Goal: Task Accomplishment & Management: Use online tool/utility

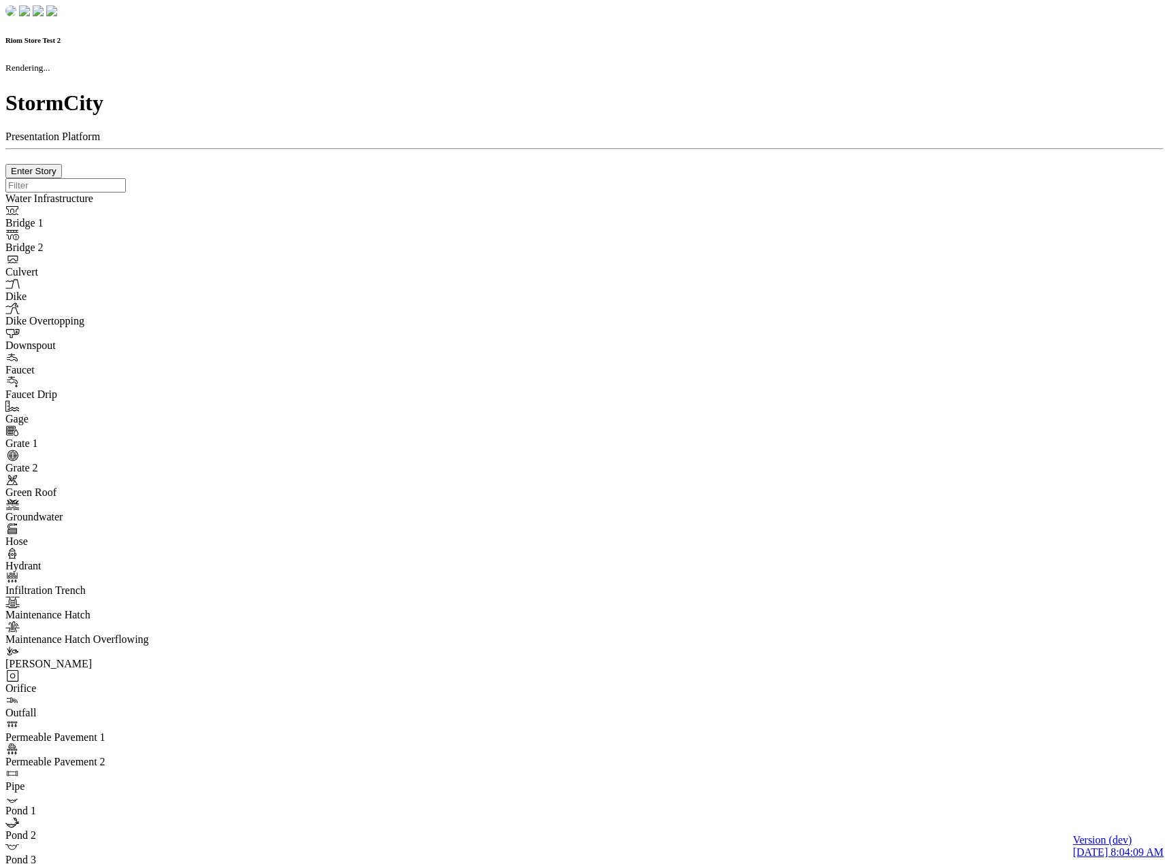
checkbox input "true"
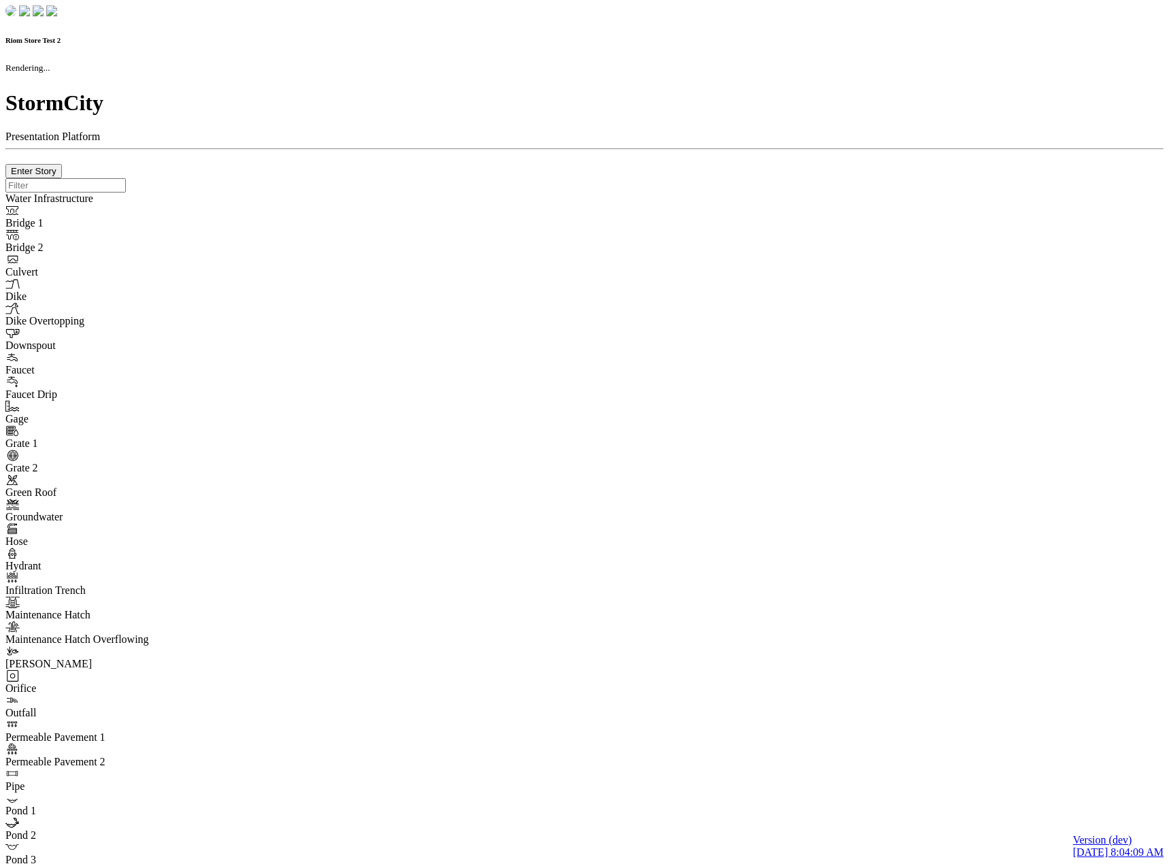
type input "0m"
type textarea "Depth = 0"
checkbox input "true"
select select "CIRCLE"
type input "7"
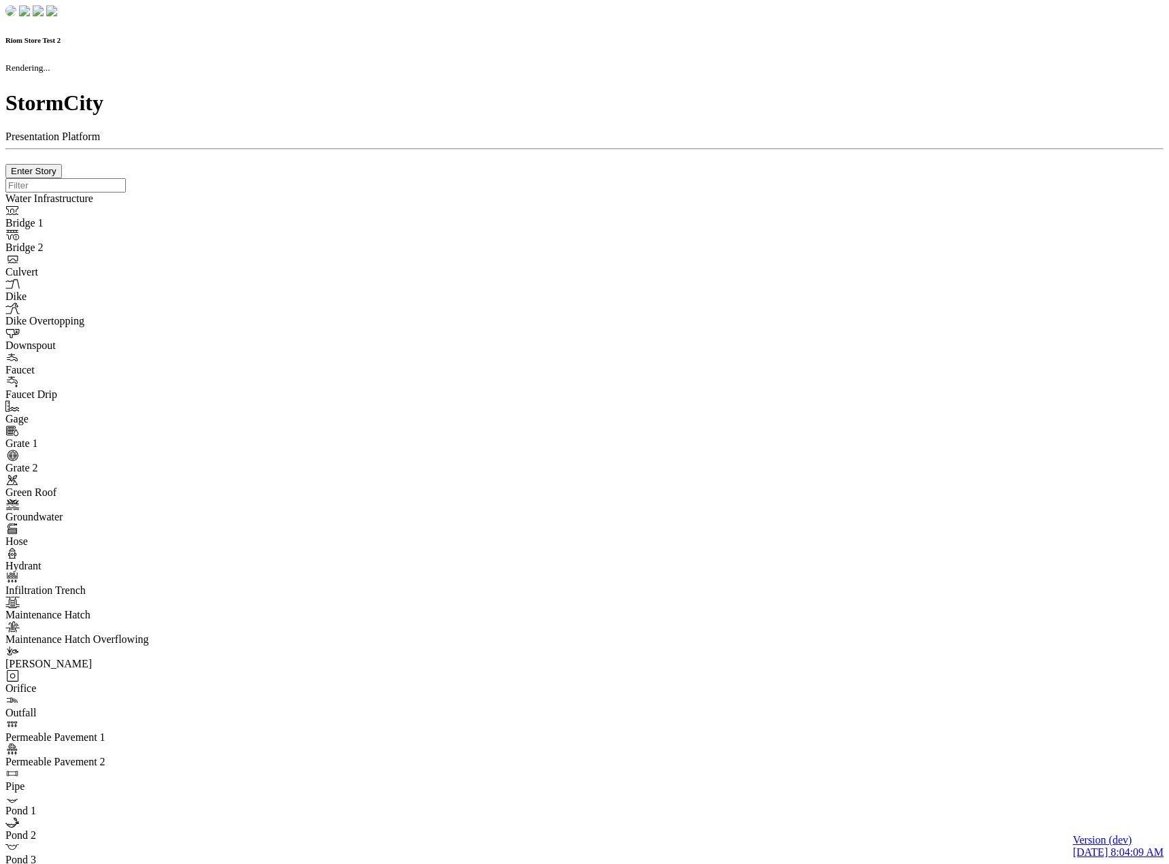
checkbox input "true"
type input "0"
type textarea "<i class="far fa-building"></i>"
select select "None"
type input "7"
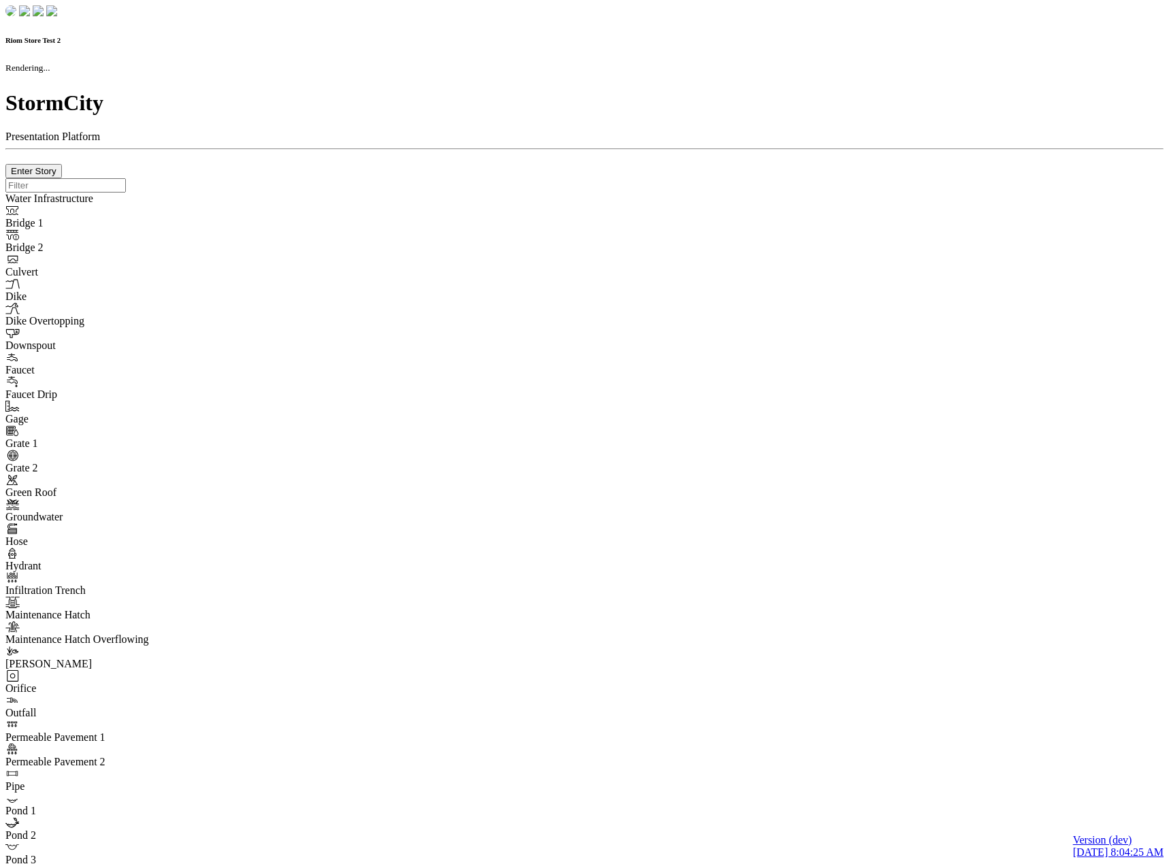
checkbox input "true"
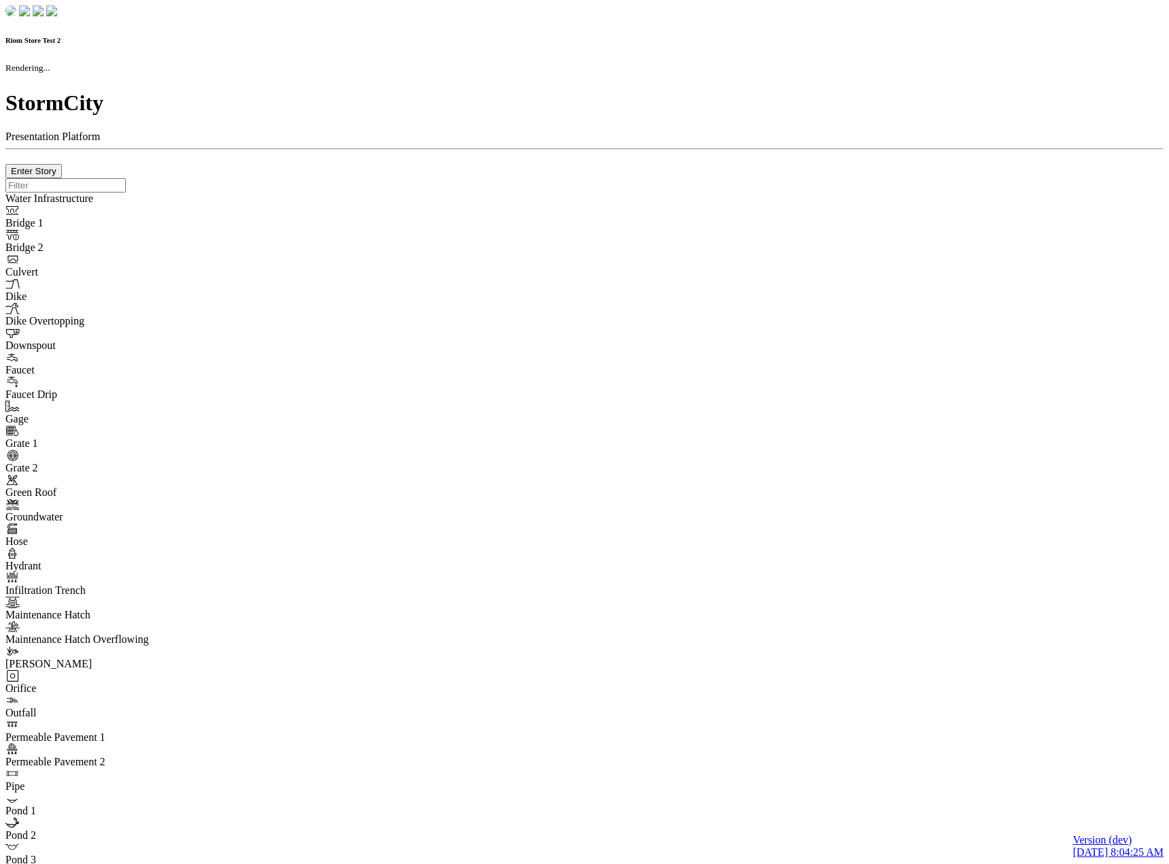
type input "0m"
type textarea "Depth = 0"
checkbox input "true"
select select "CIRCLE"
type input "7"
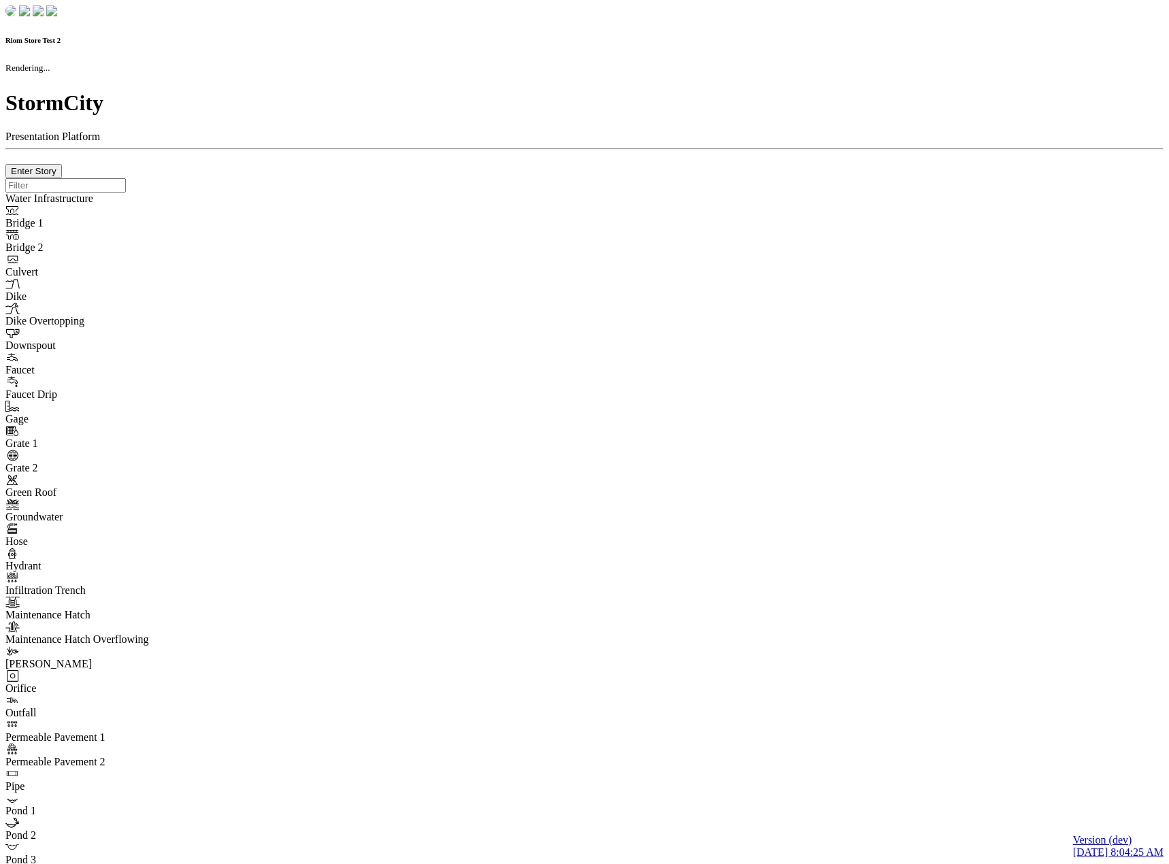
checkbox input "true"
type input "0"
type textarea "<i class="far fa-building"></i>"
select select "None"
type input "7"
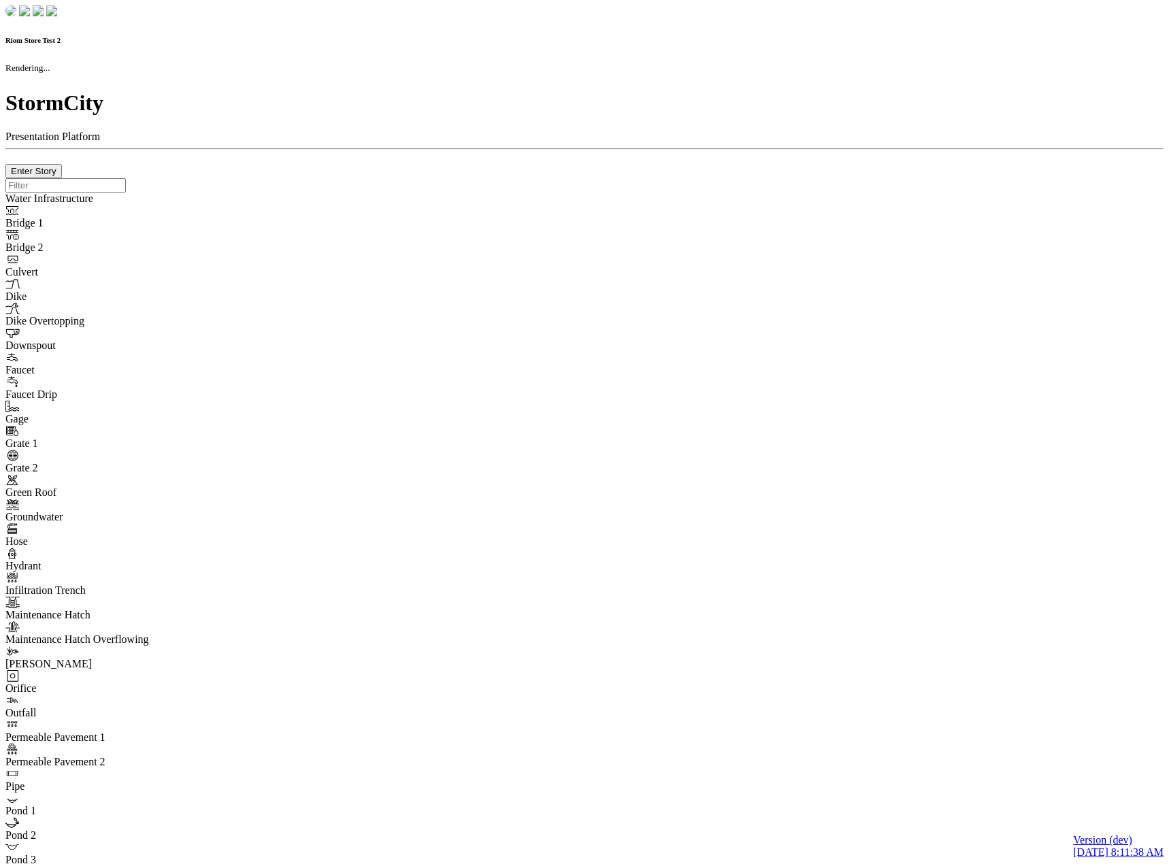
checkbox input "true"
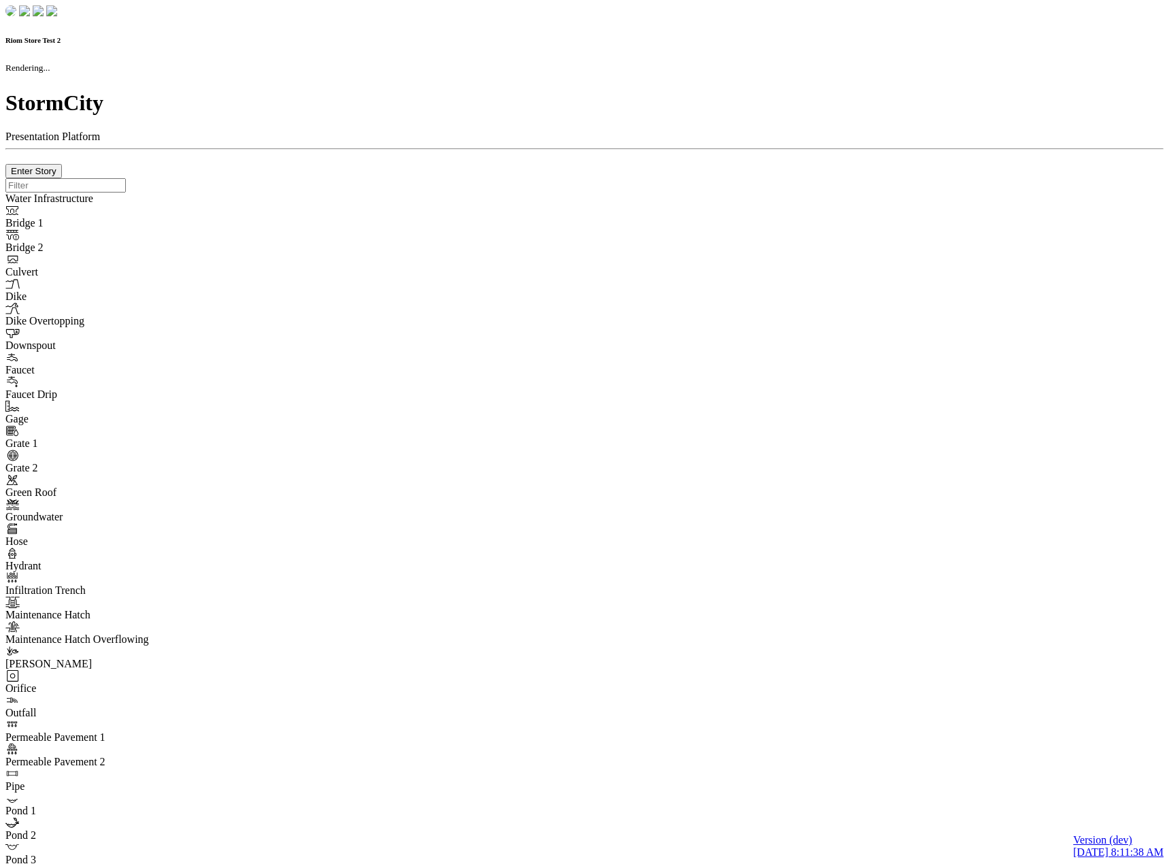
type input "0m"
type textarea "Depth = 0"
checkbox input "true"
select select "CIRCLE"
type input "7"
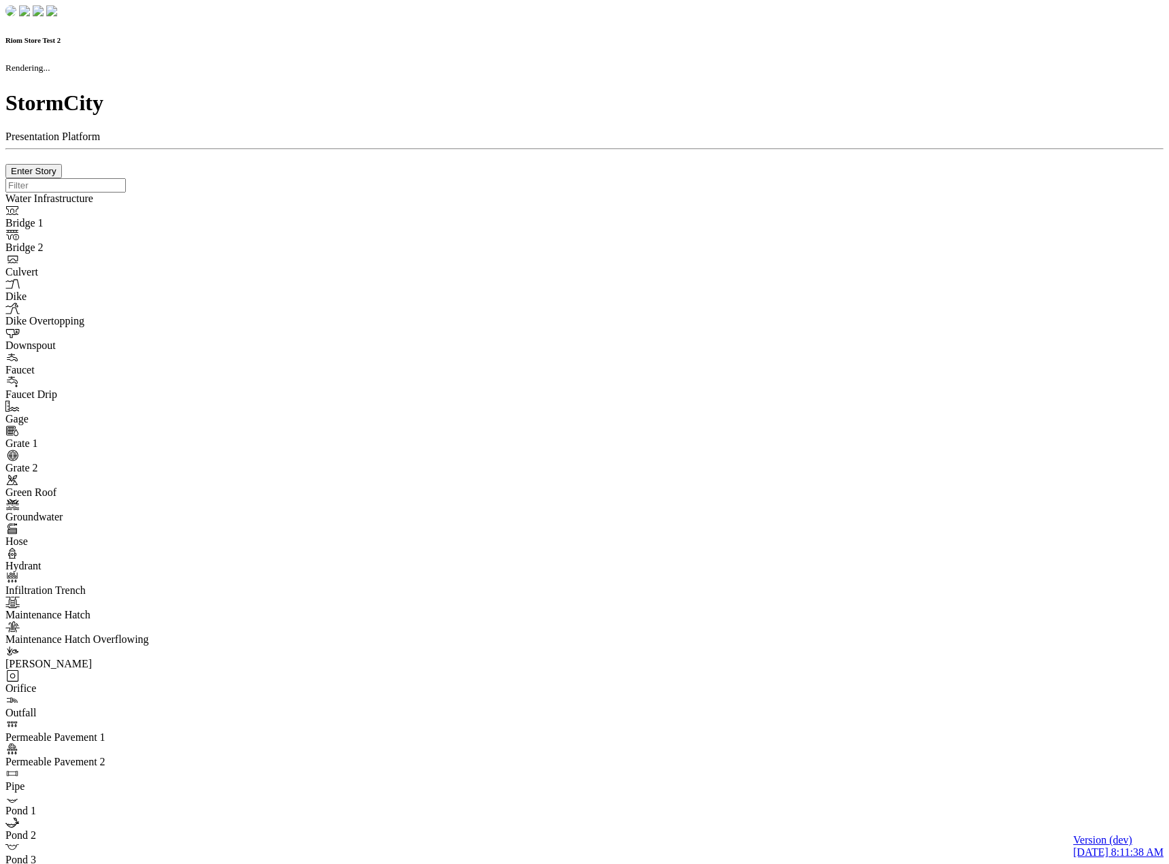
checkbox input "true"
type input "0"
type textarea "<i class="far fa-building"></i>"
type input "7"
select select "None"
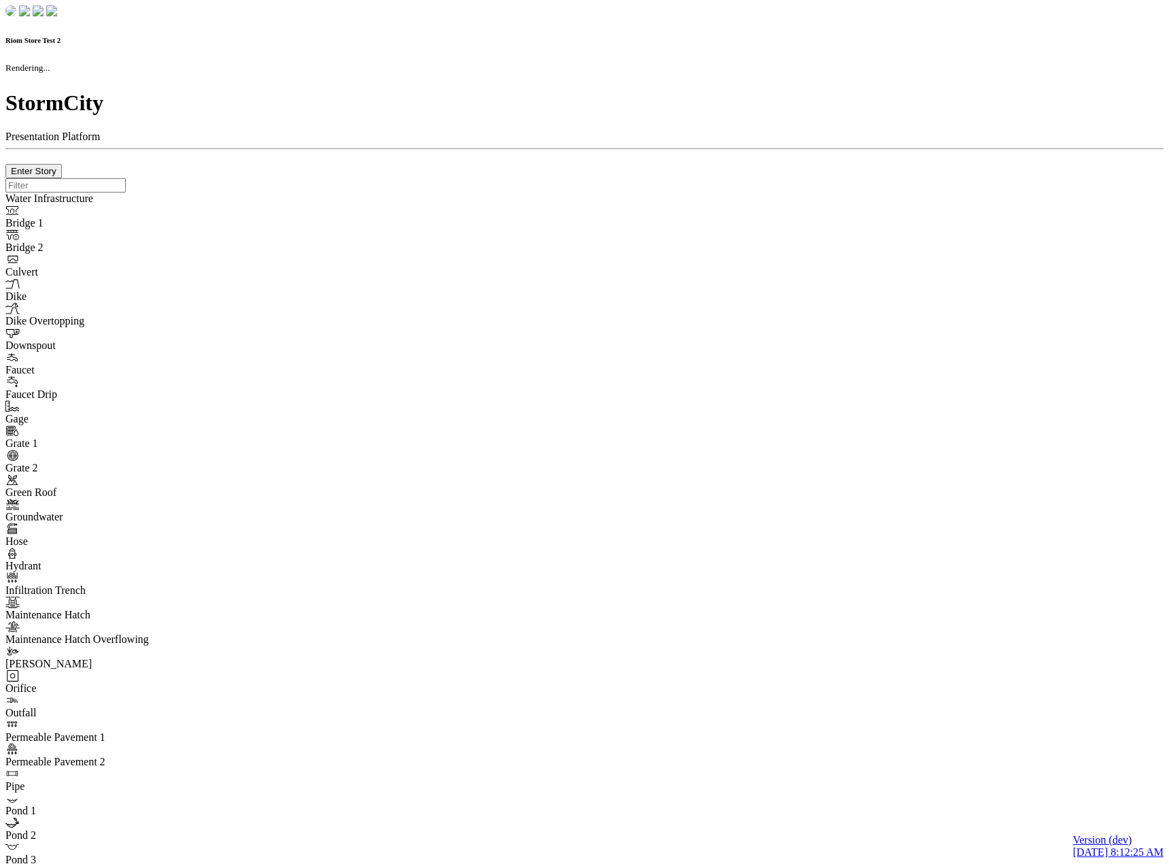
checkbox input "true"
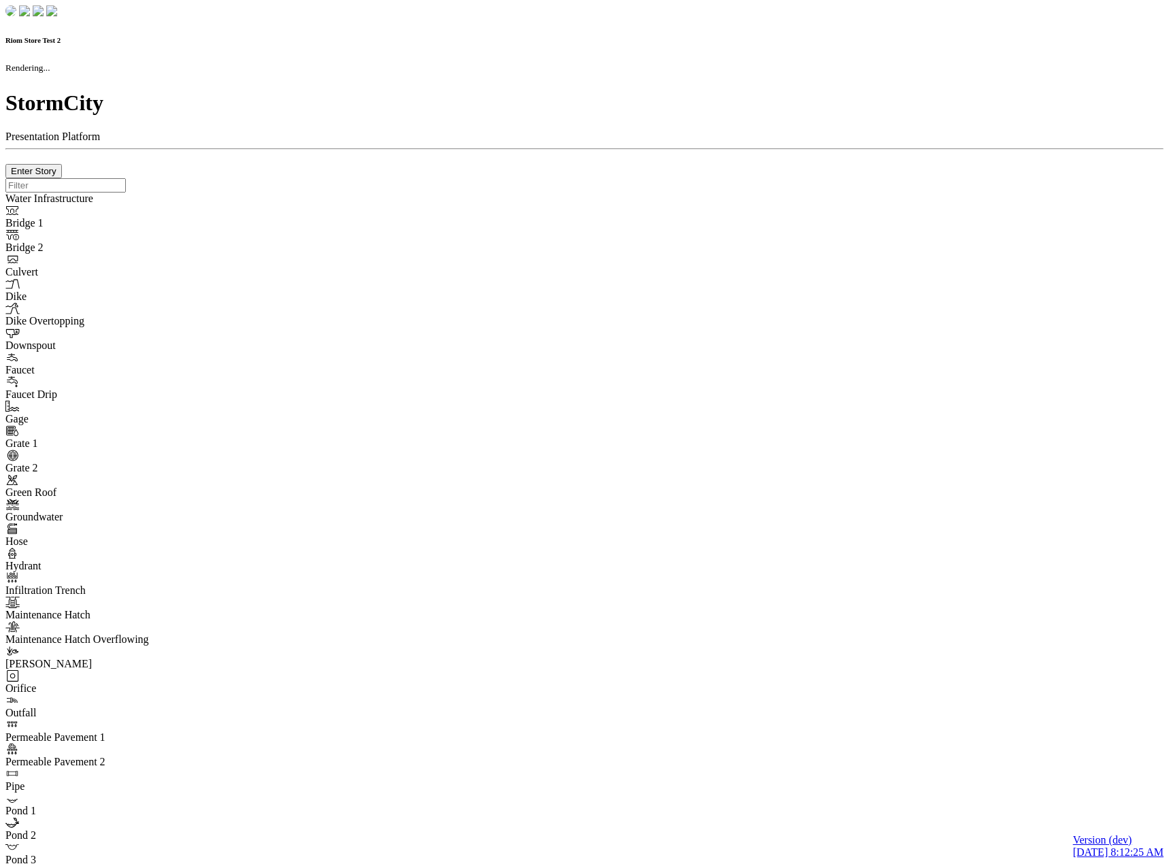
type input "0m"
type textarea "Depth = 0"
checkbox input "true"
select select "CIRCLE"
type input "7"
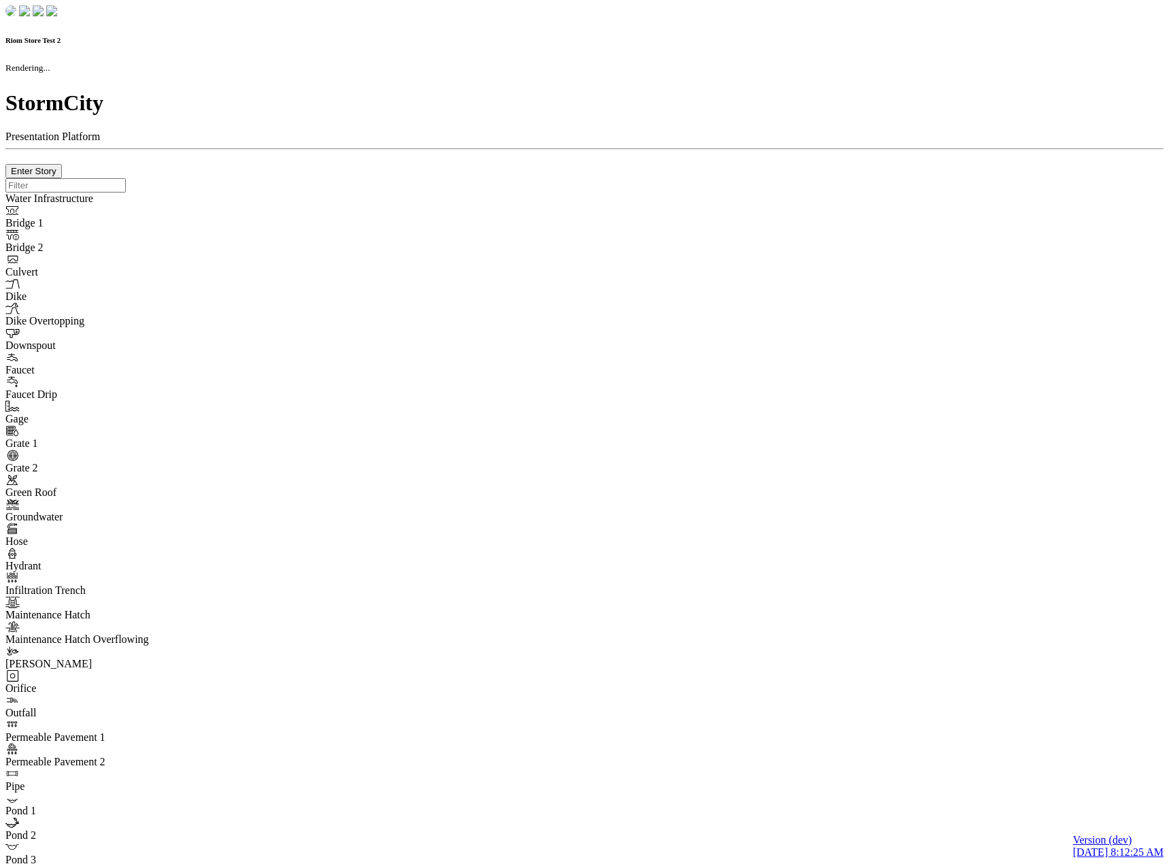
checkbox input "true"
type input "0"
type textarea "<i class="far fa-building"></i>"
type input "7"
select select "None"
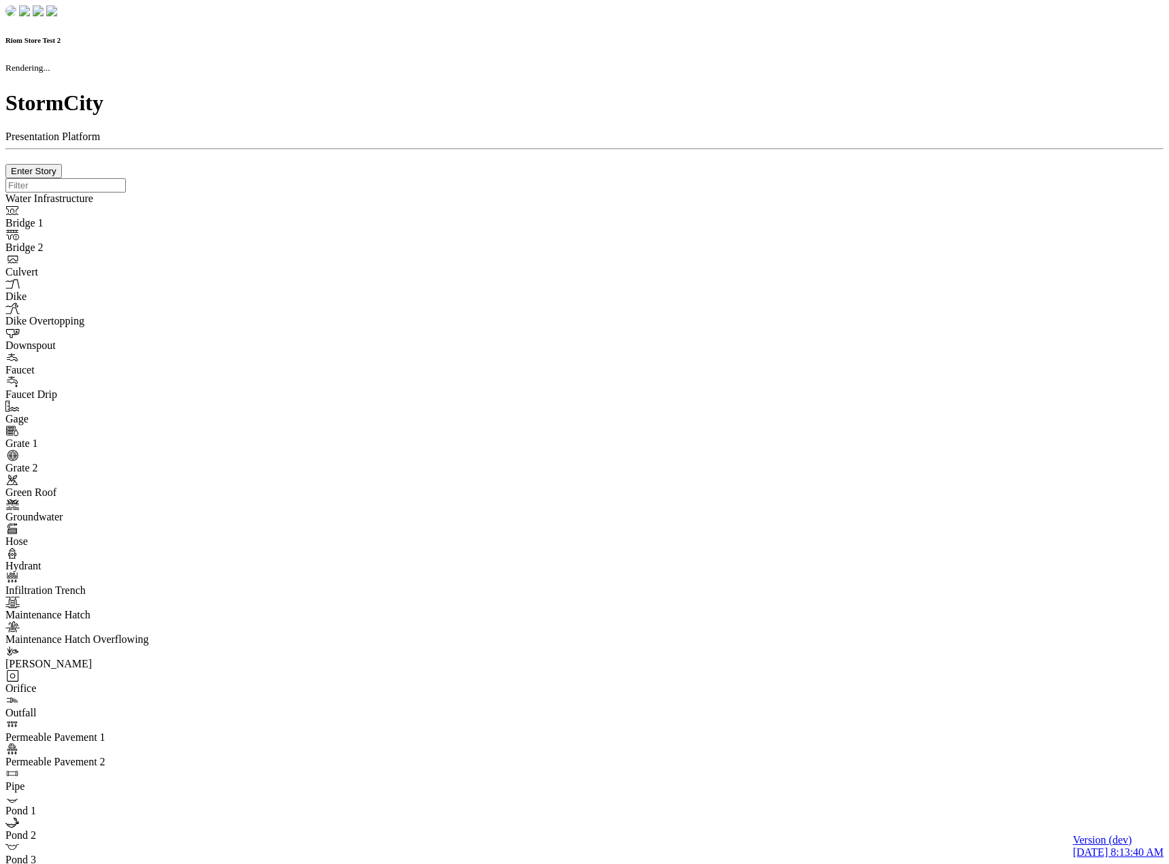
checkbox input "true"
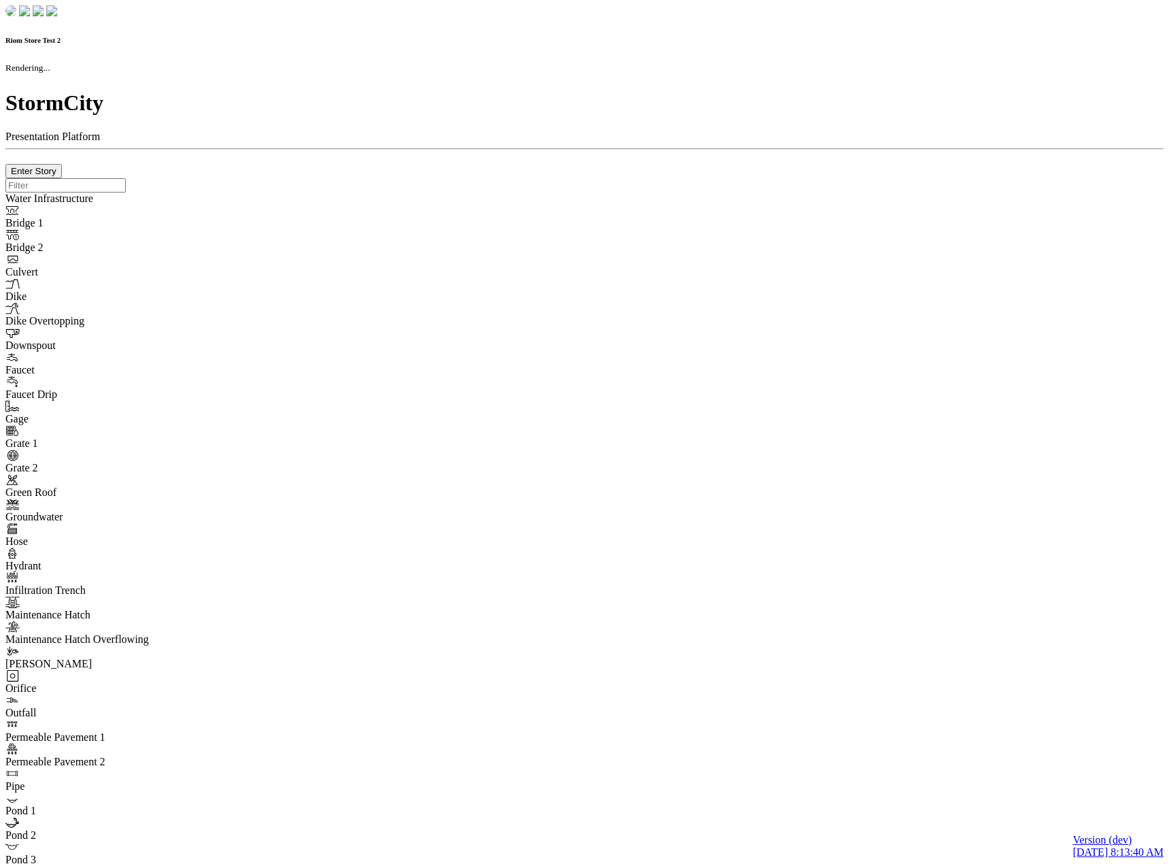
type input "0m"
type textarea "Depth = 0"
checkbox input "true"
select select "CIRCLE"
type input "7"
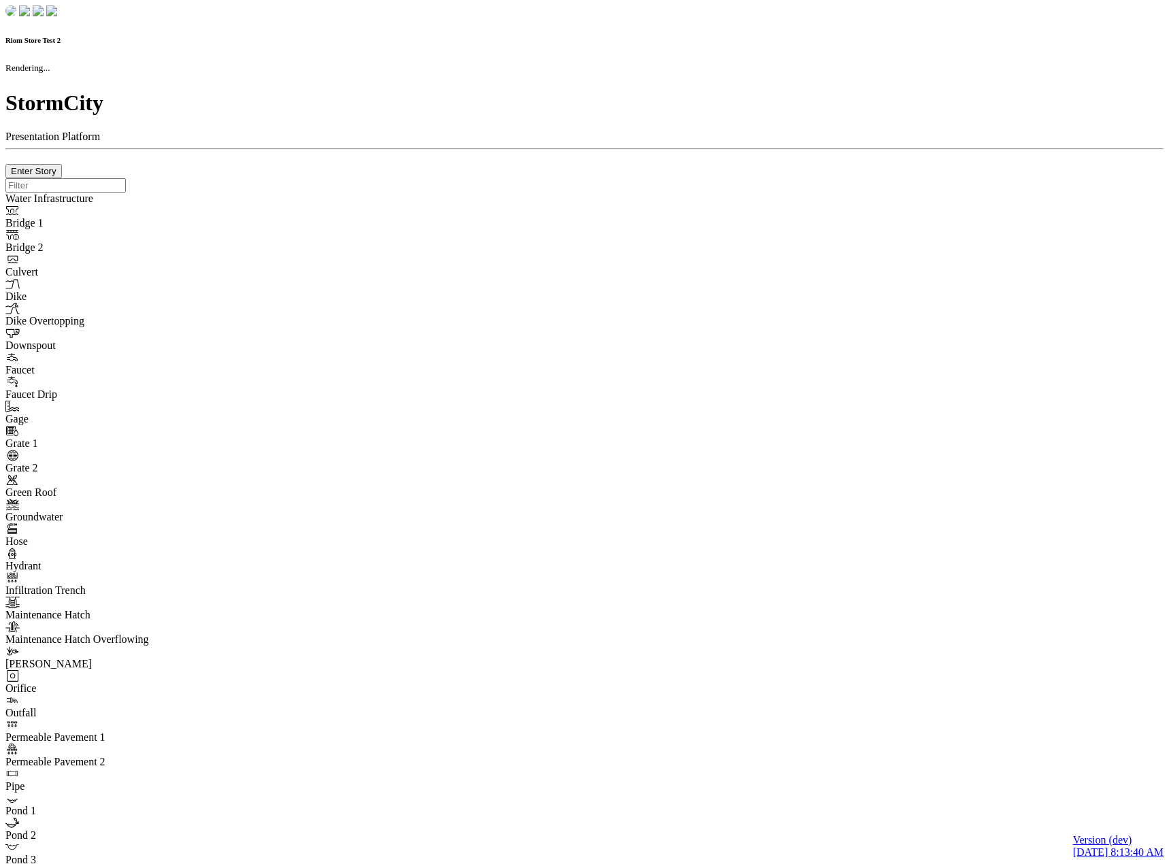
checkbox input "true"
type input "0"
type textarea "<i class="far fa-building"></i>"
type input "7"
select select "None"
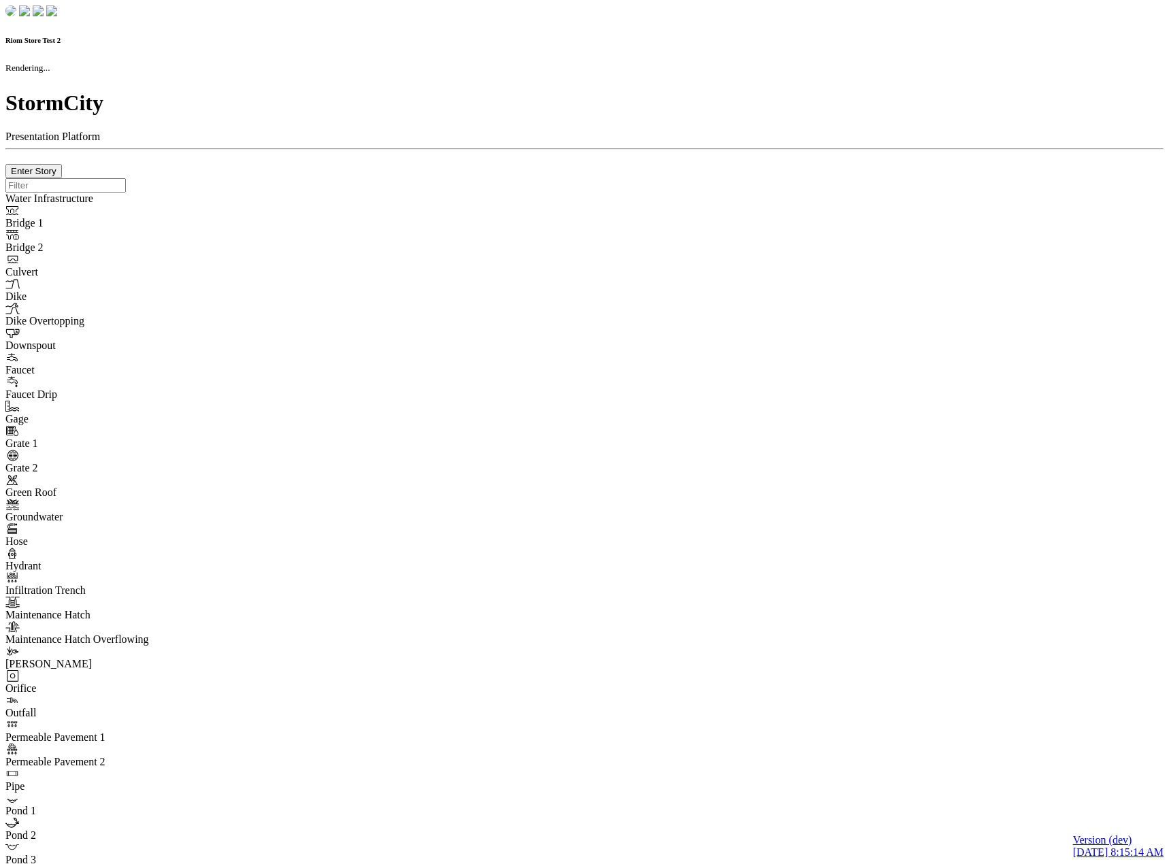
checkbox input "true"
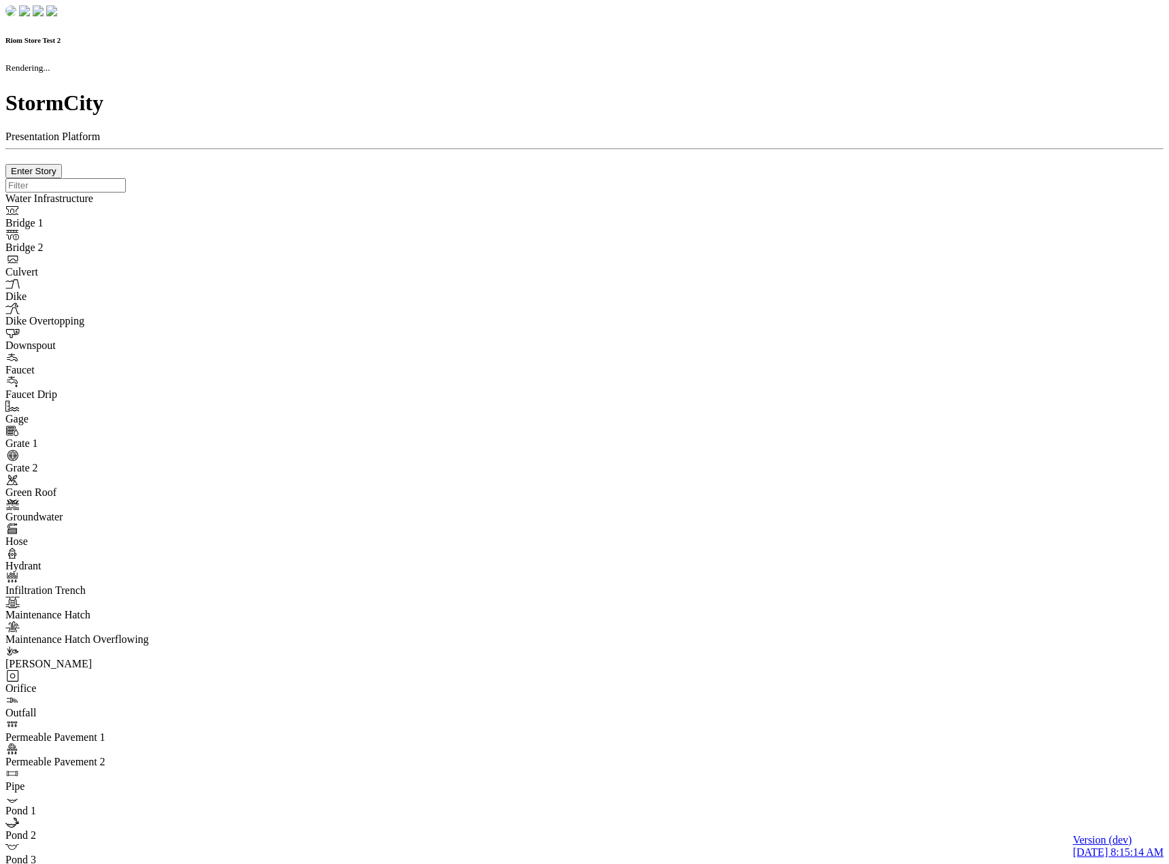
type input "0m"
type textarea "Depth = 0"
checkbox input "true"
select select "CIRCLE"
type input "7"
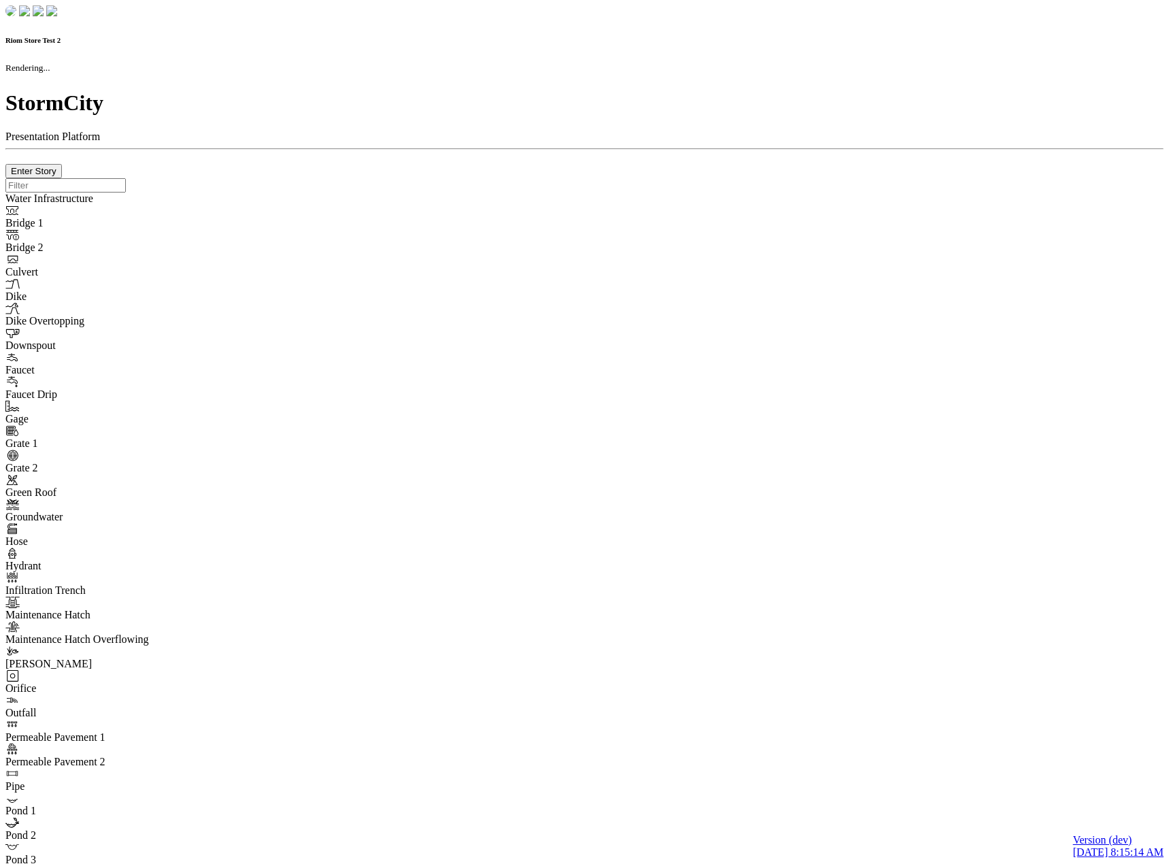
checkbox input "true"
type input "0"
type textarea "<i class="far fa-building"></i>"
type input "7"
select select "None"
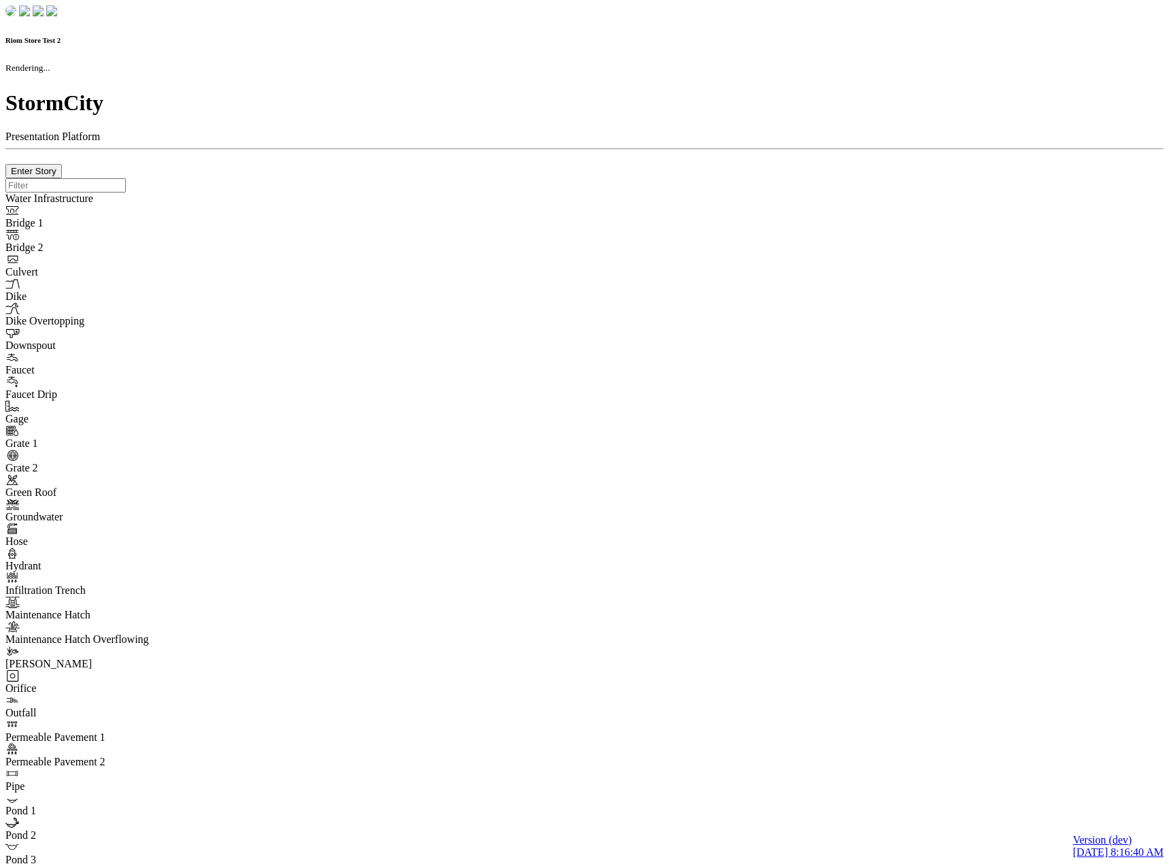
checkbox input "true"
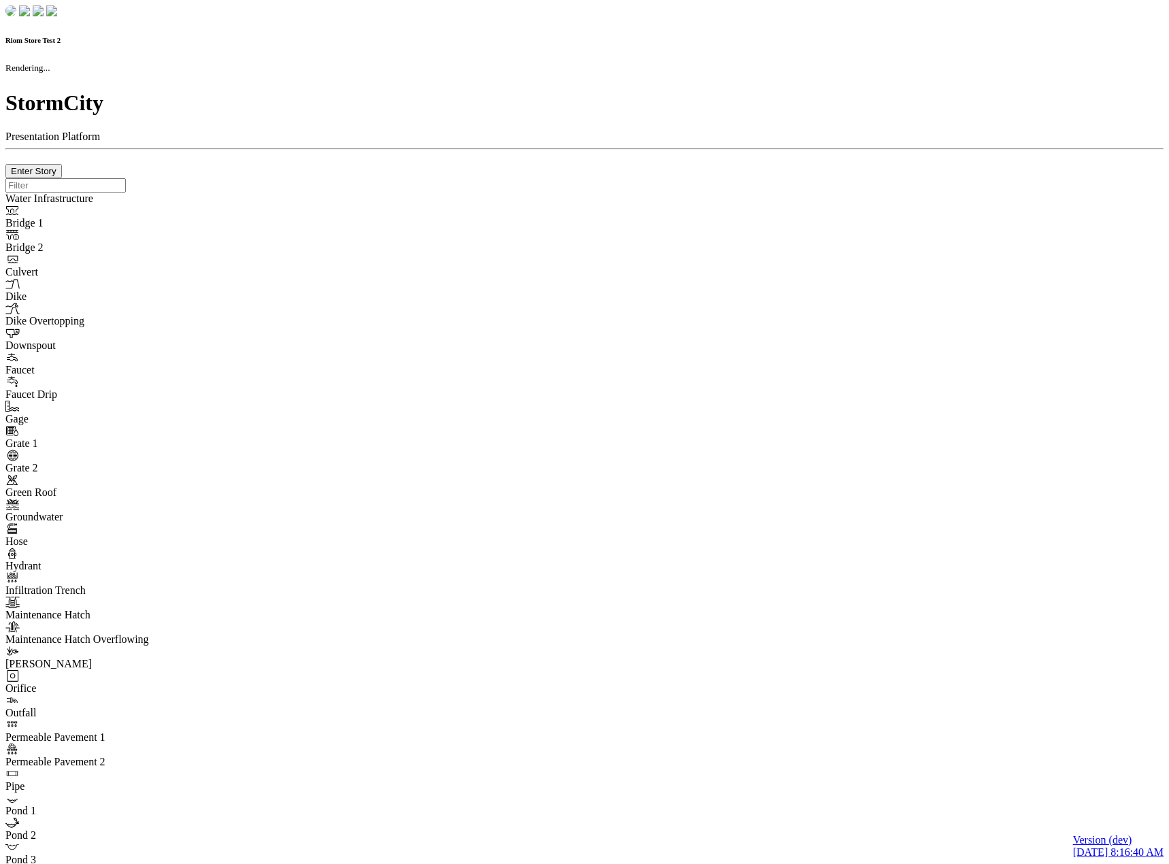
type input "0m"
type textarea "Depth = 0"
checkbox input "true"
select select "CIRCLE"
type input "7"
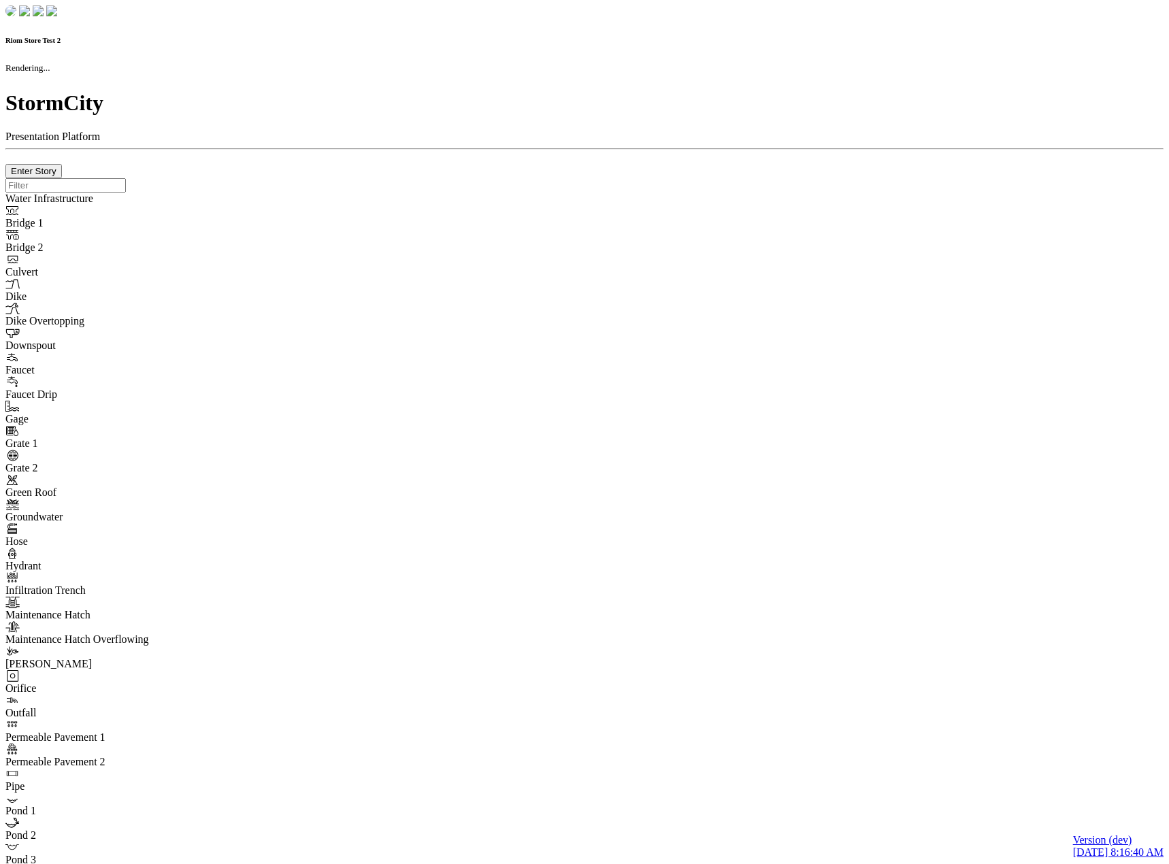
checkbox input "true"
type input "0"
type textarea "<i class="far fa-building"></i>"
type input "7"
select select "None"
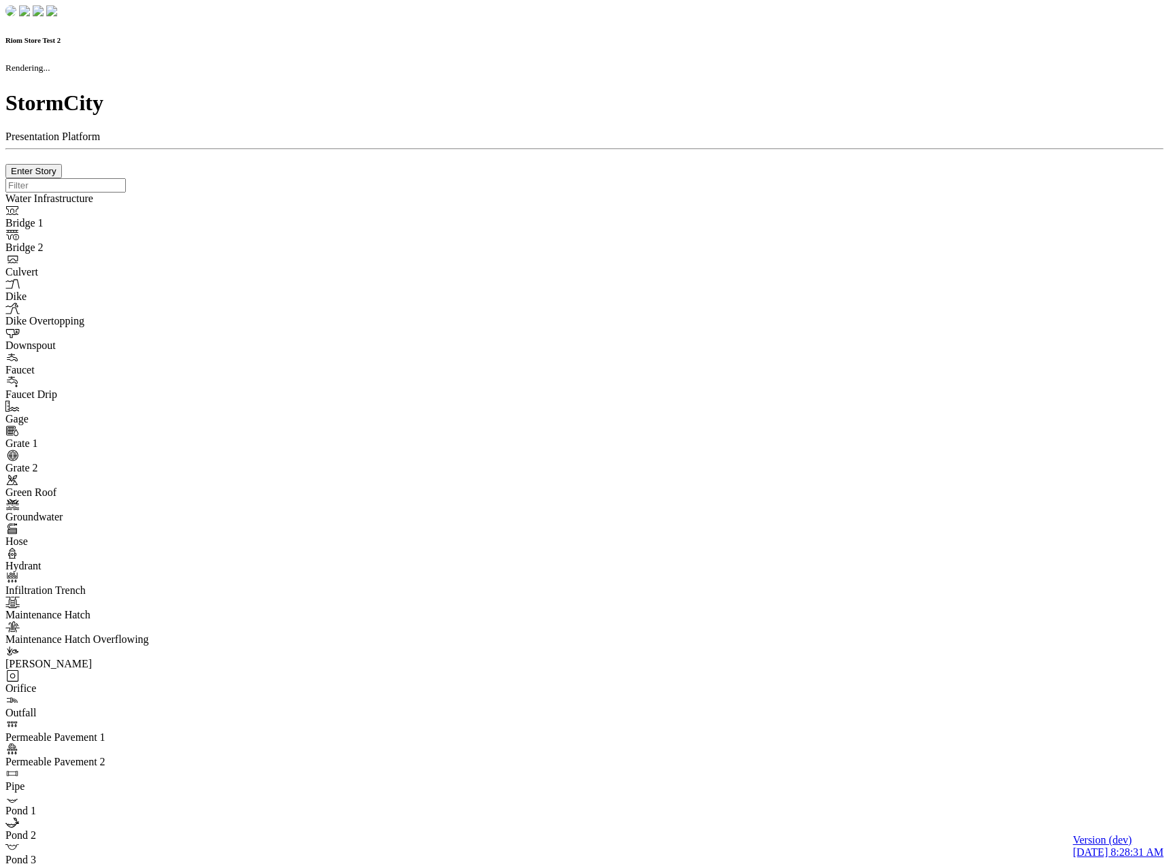
click at [591, 178] on div at bounding box center [584, 178] width 1158 height 0
checkbox input "true"
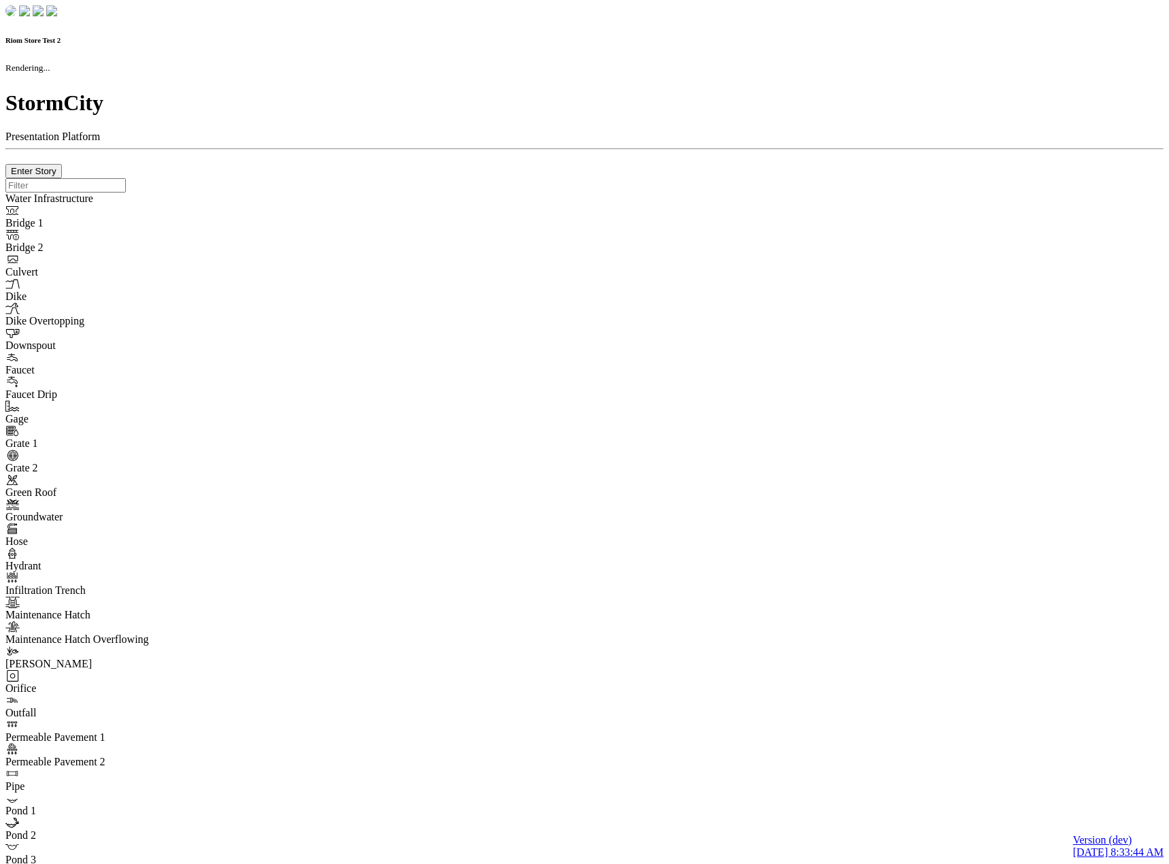
checkbox input "true"
type input "0m"
type textarea "Depth = 0"
checkbox input "true"
select select "CIRCLE"
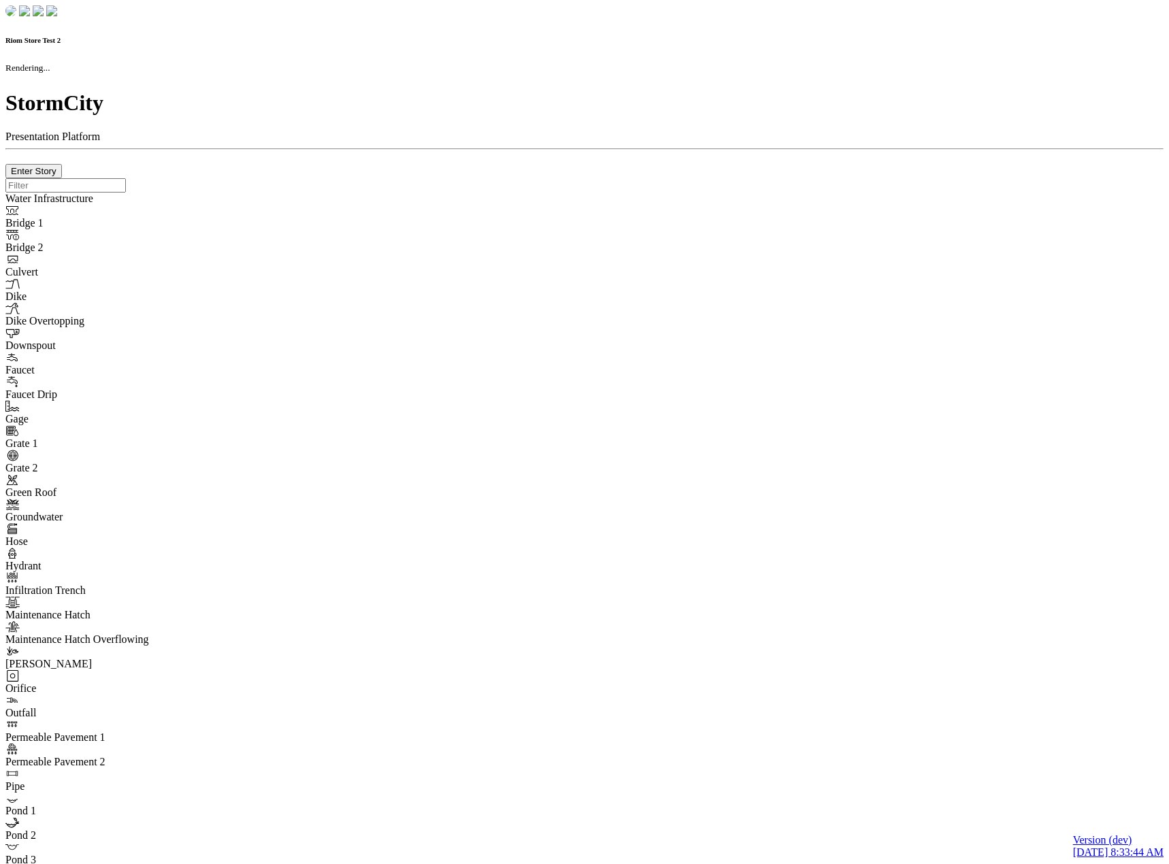
type input "7"
checkbox input "true"
type input "0"
type textarea "<i class="far fa-building"></i>"
type input "7"
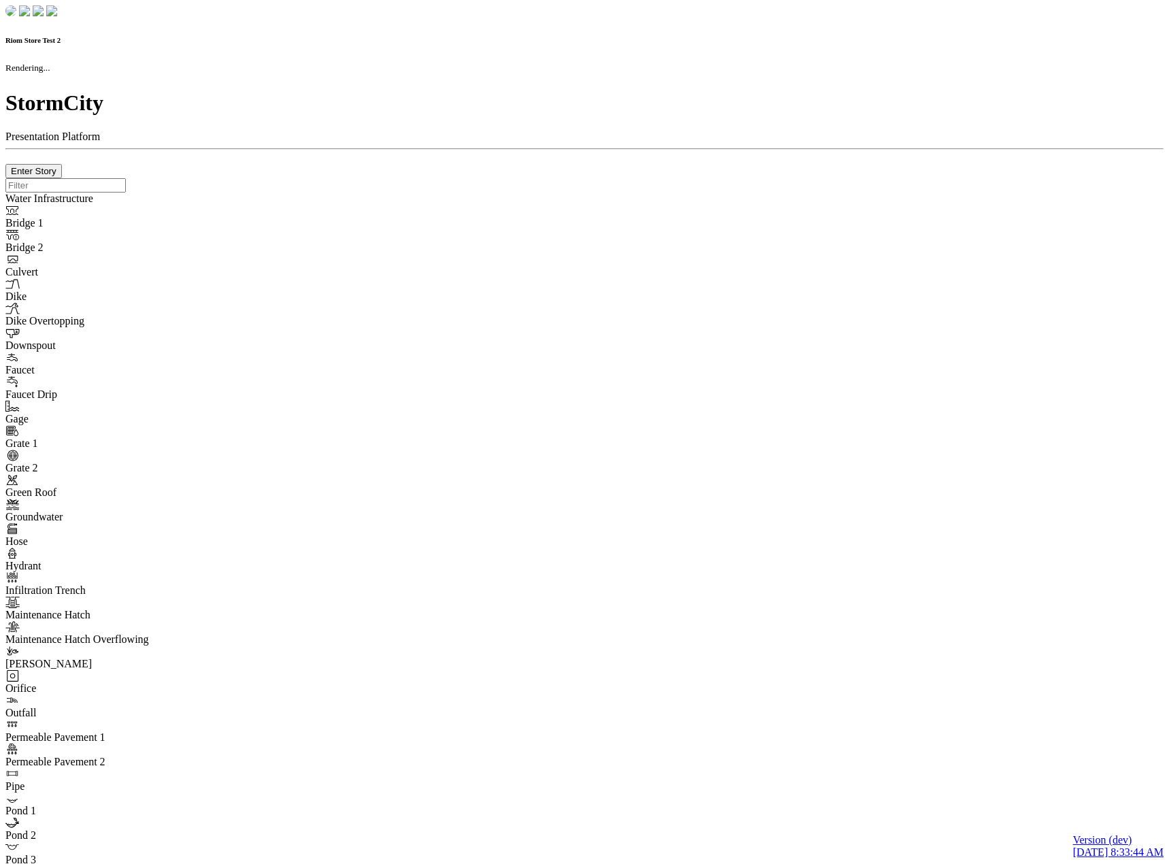
select select "None"
checkbox input "true"
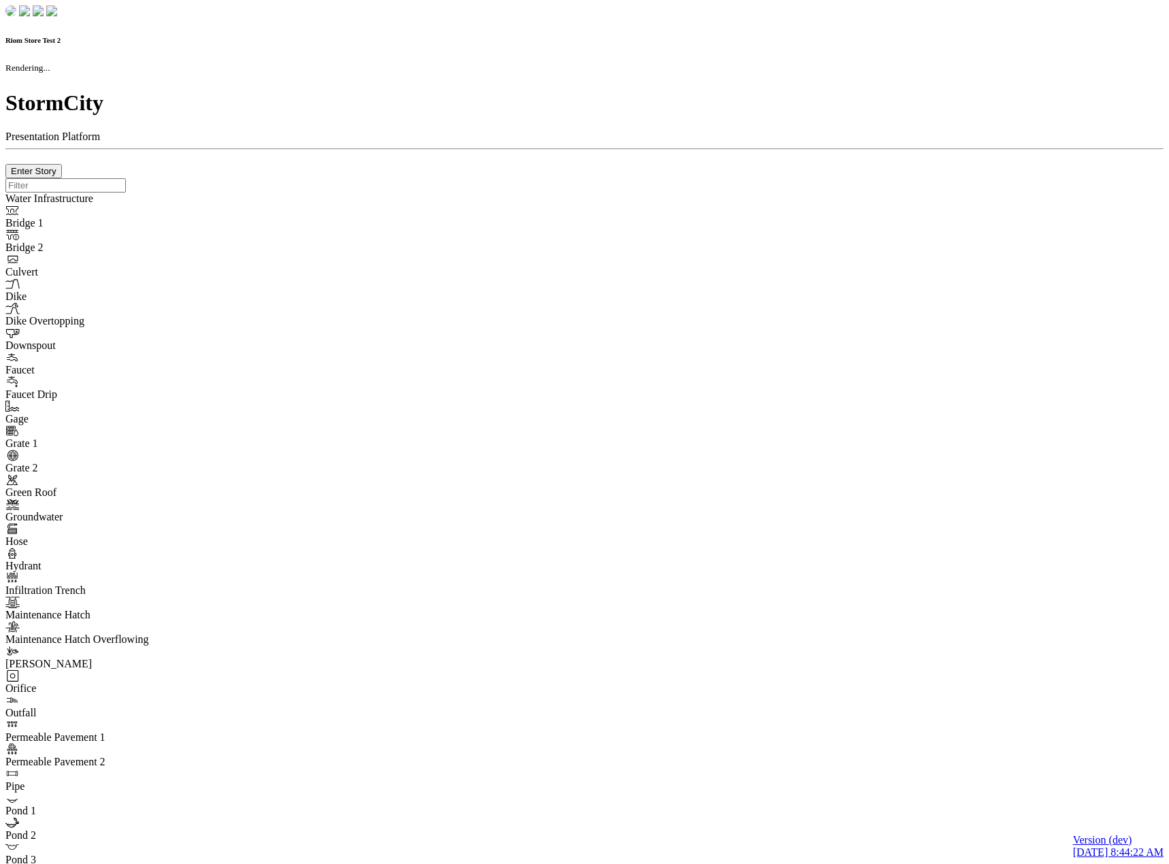
checkbox input "true"
type input "0m"
type textarea "Depth = 0"
checkbox input "true"
select select "CIRCLE"
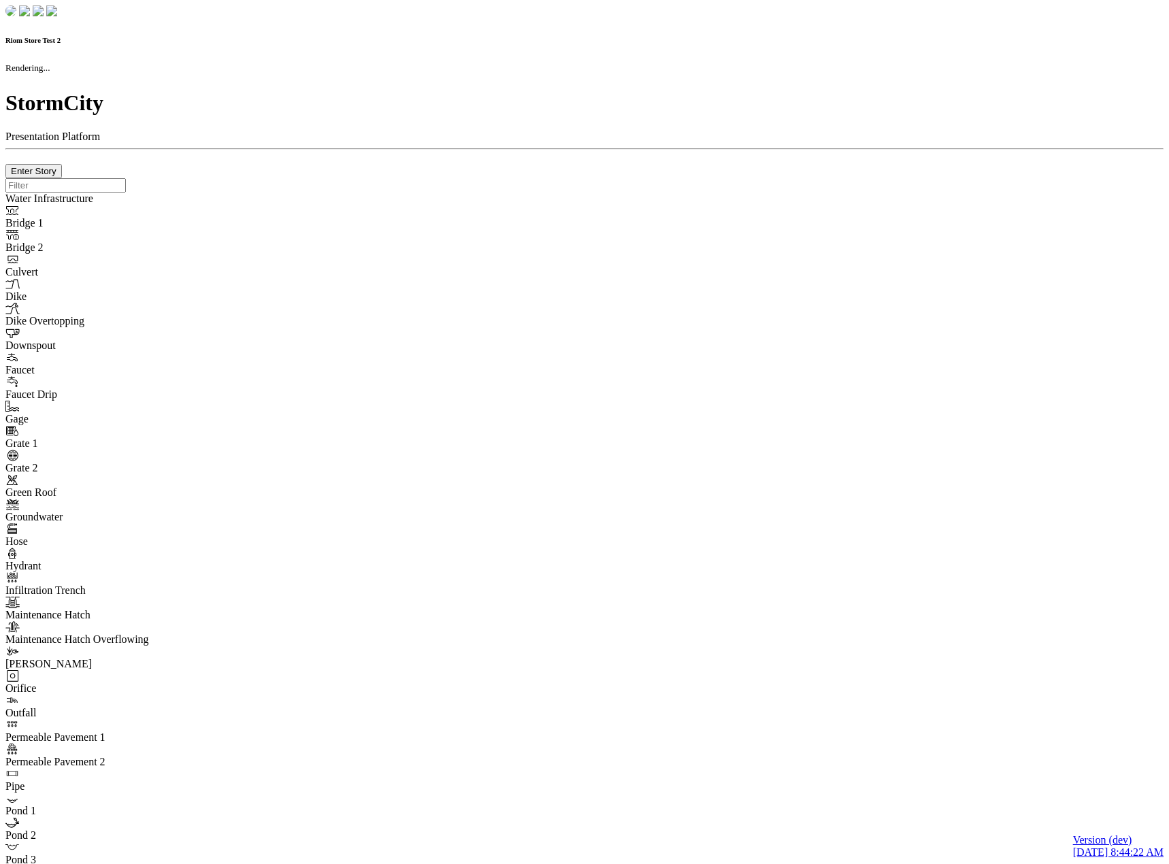
type input "7"
checkbox input "true"
type input "0"
type textarea "<i class="far fa-building"></i>"
type input "7"
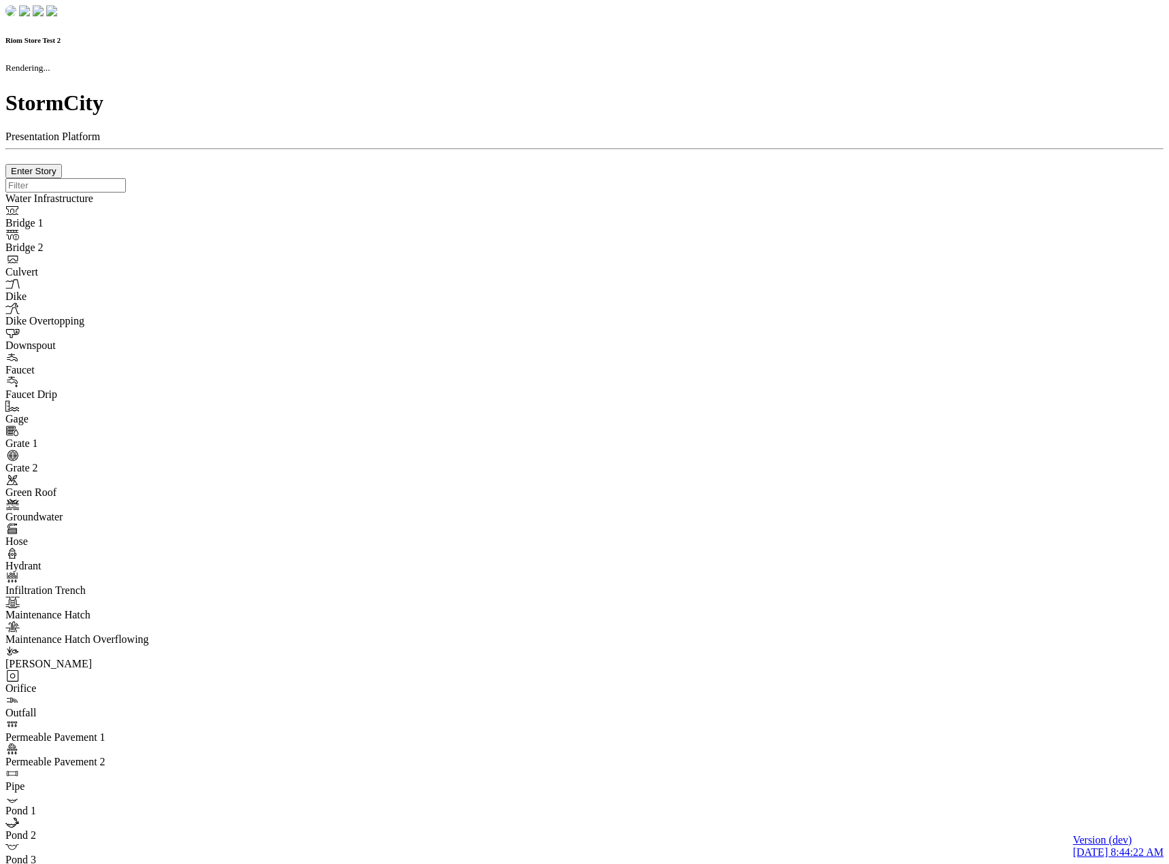
select select "None"
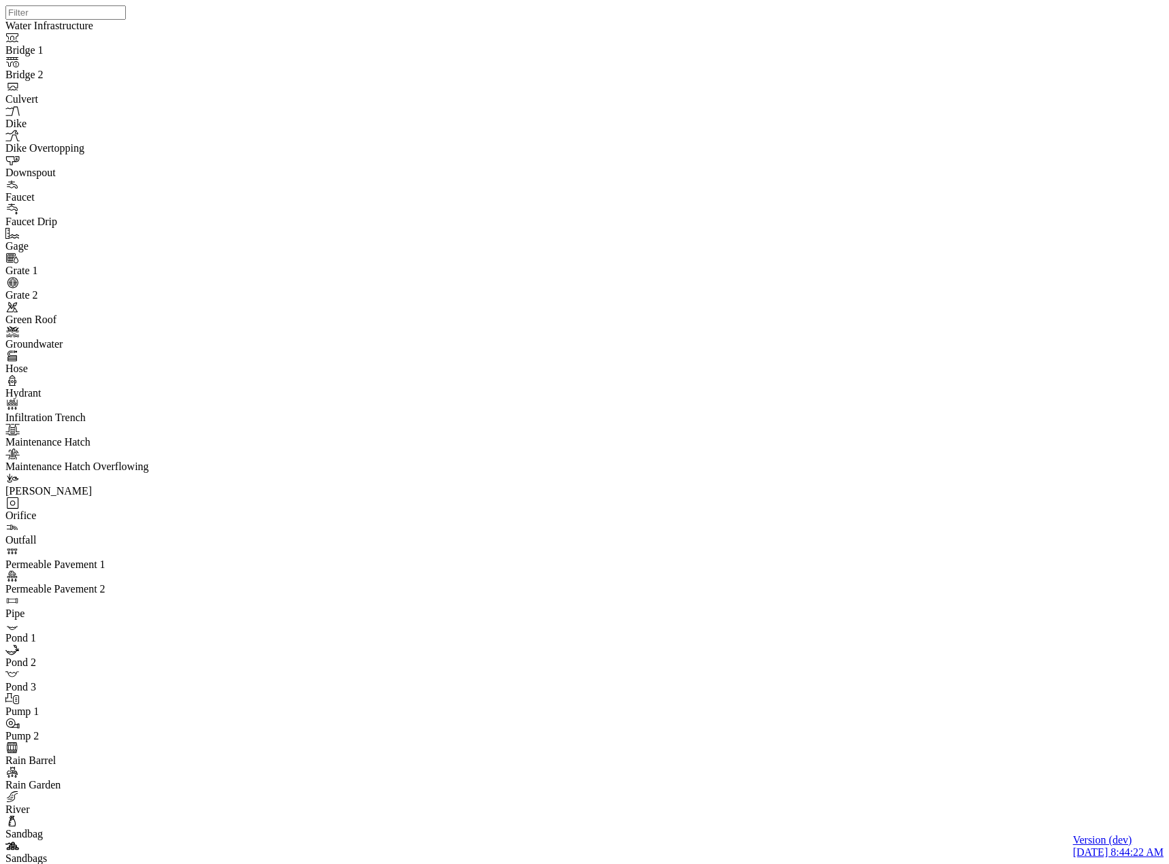
drag, startPoint x: 300, startPoint y: 756, endPoint x: 309, endPoint y: 750, distance: 10.8
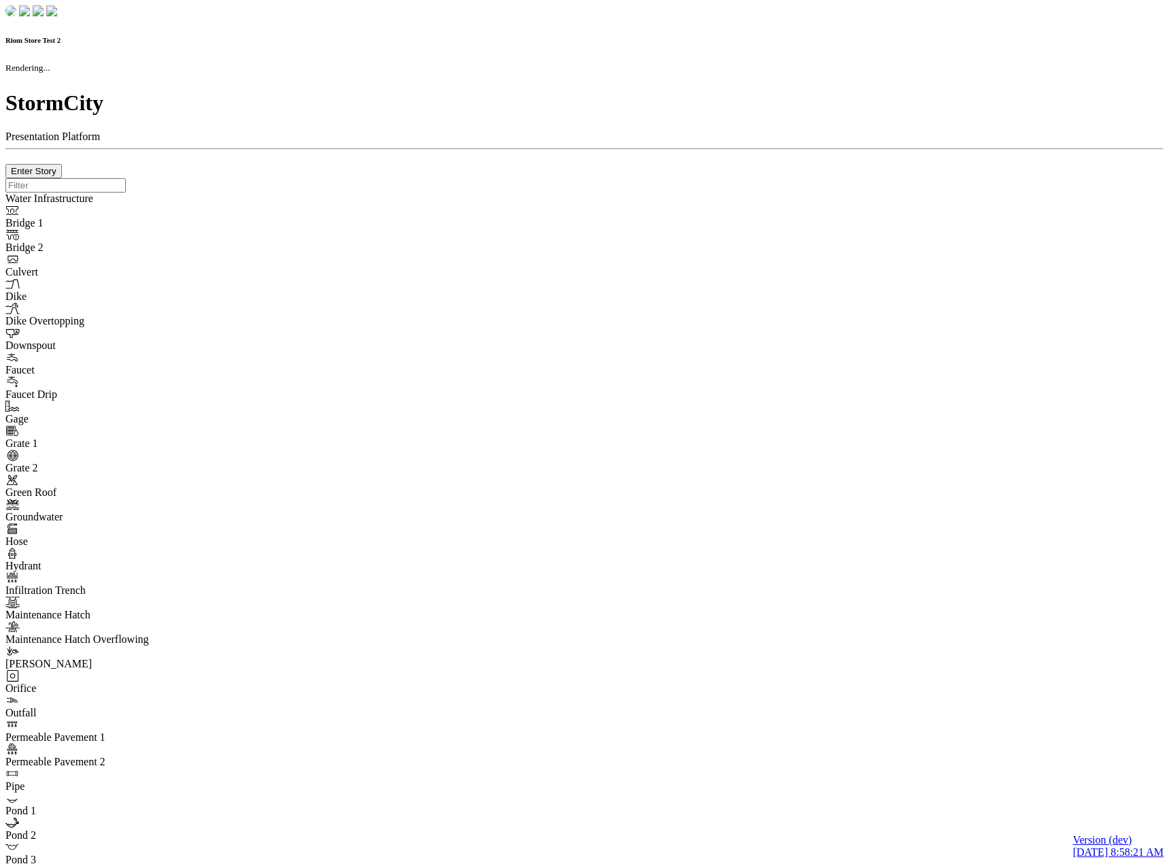
checkbox input "true"
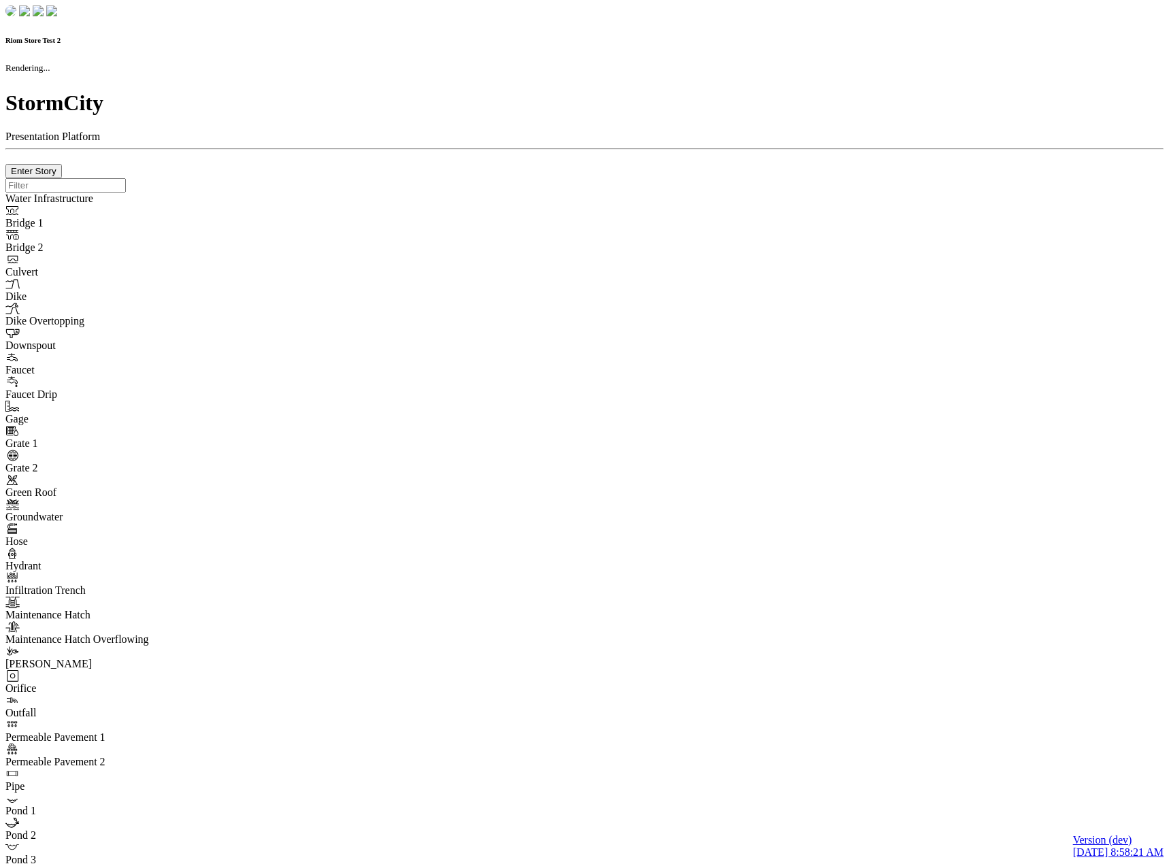
type input "0m"
type textarea "Depth = 0"
checkbox input "true"
select select "CIRCLE"
type input "7"
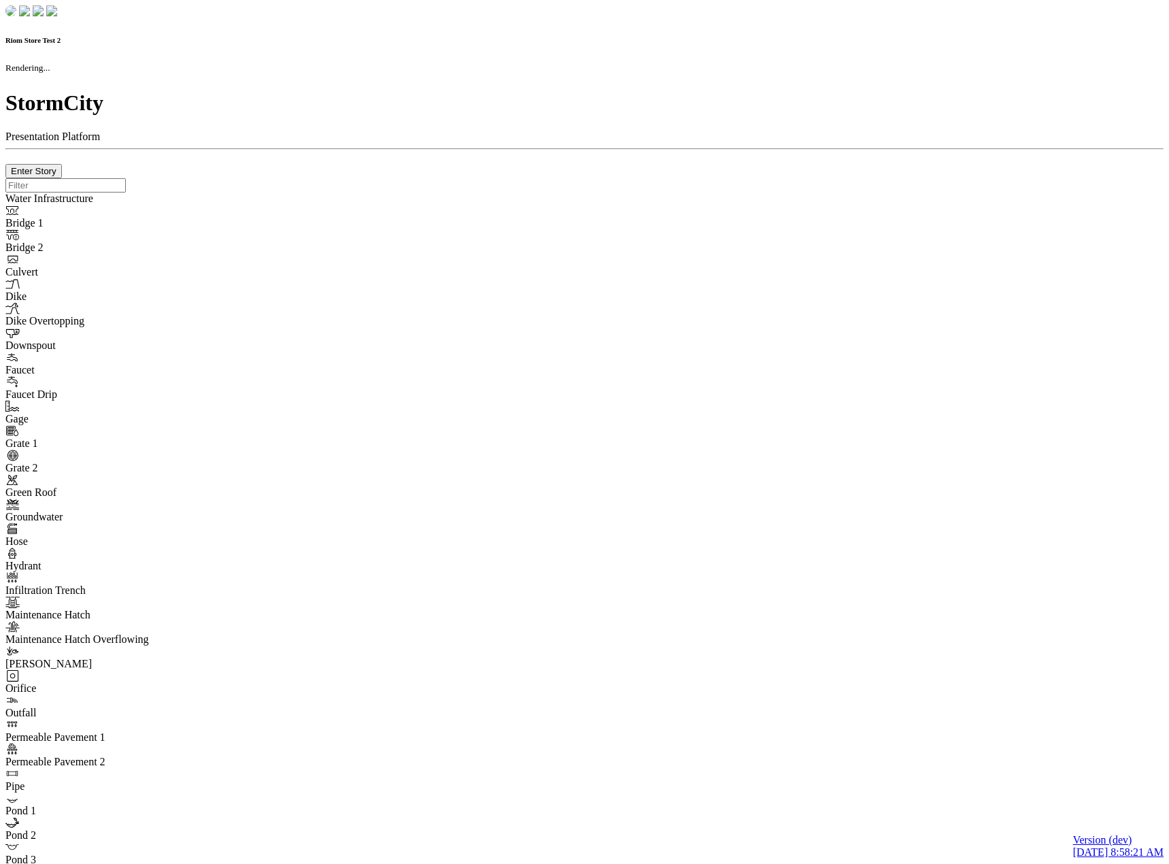
checkbox input "true"
type input "0"
type textarea "<i class="far fa-building"></i>"
select select "None"
type input "7"
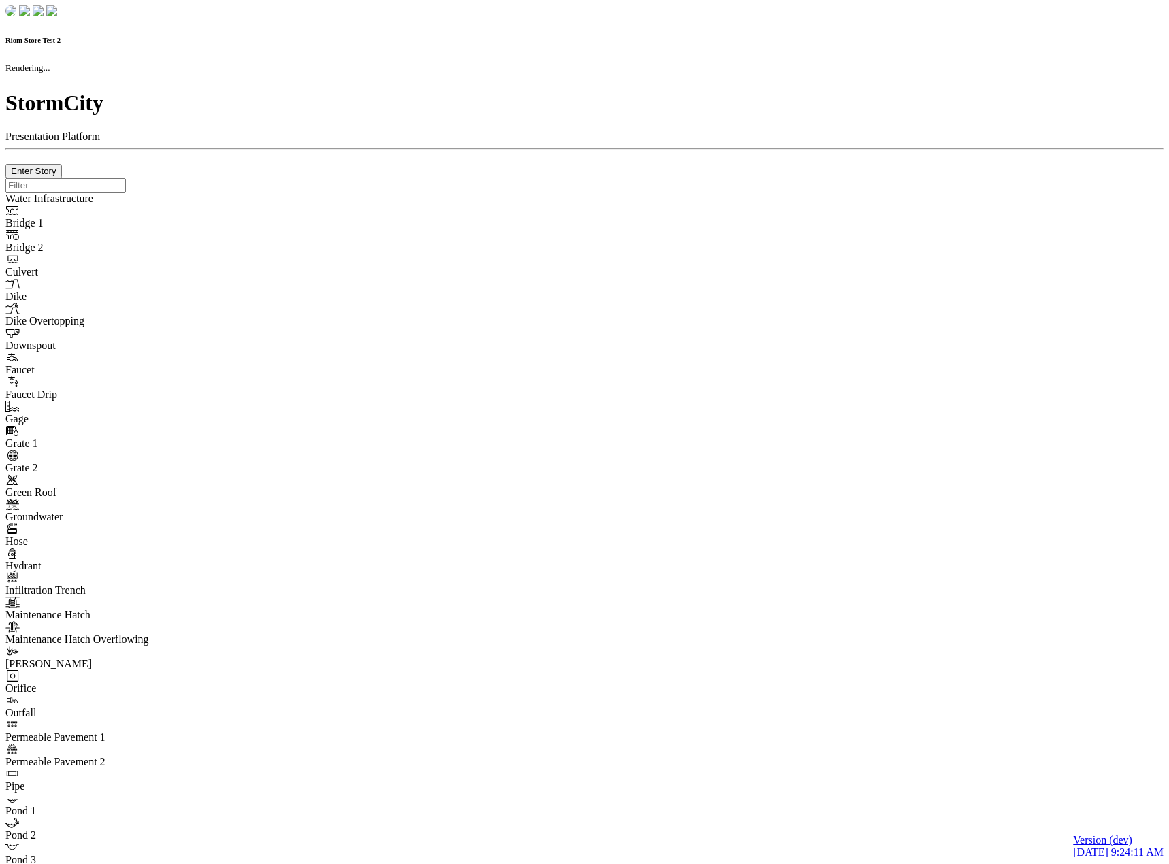
checkbox input "true"
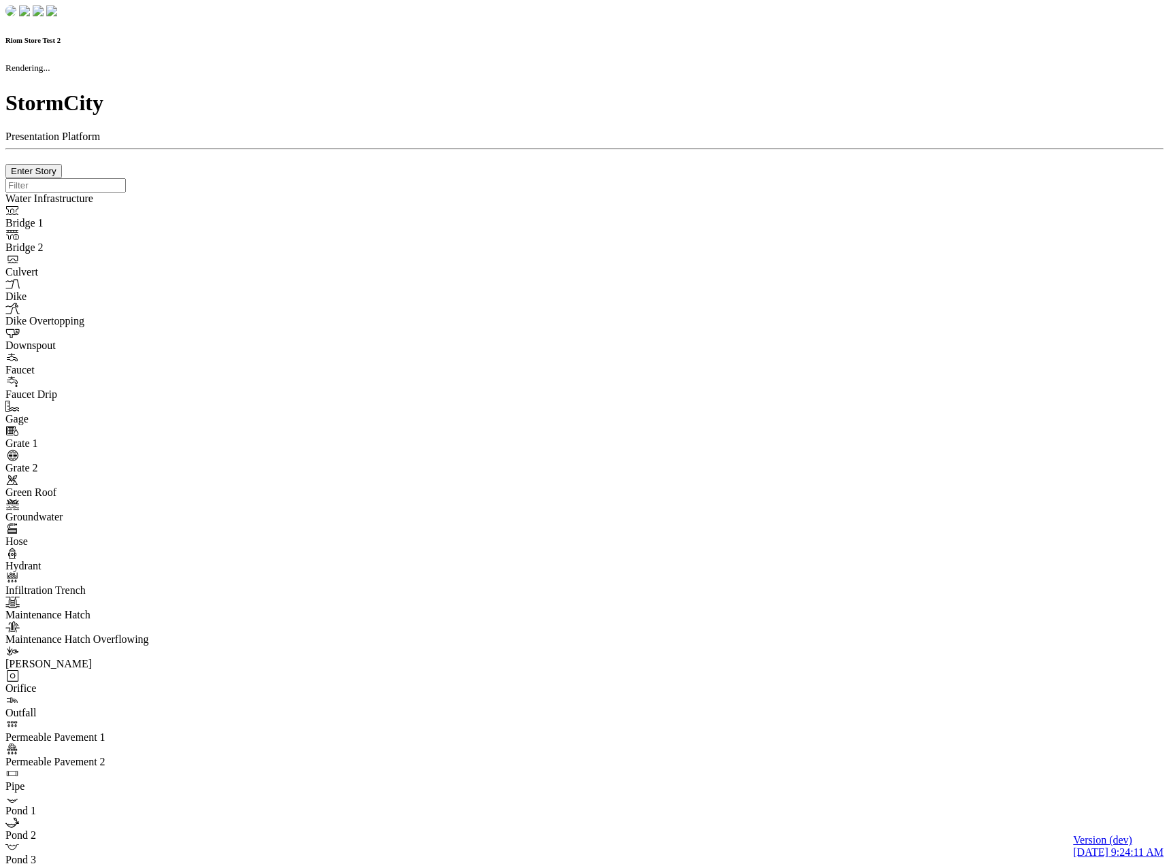
type input "0m"
type textarea "Depth = 0"
checkbox input "true"
select select "CIRCLE"
type input "7"
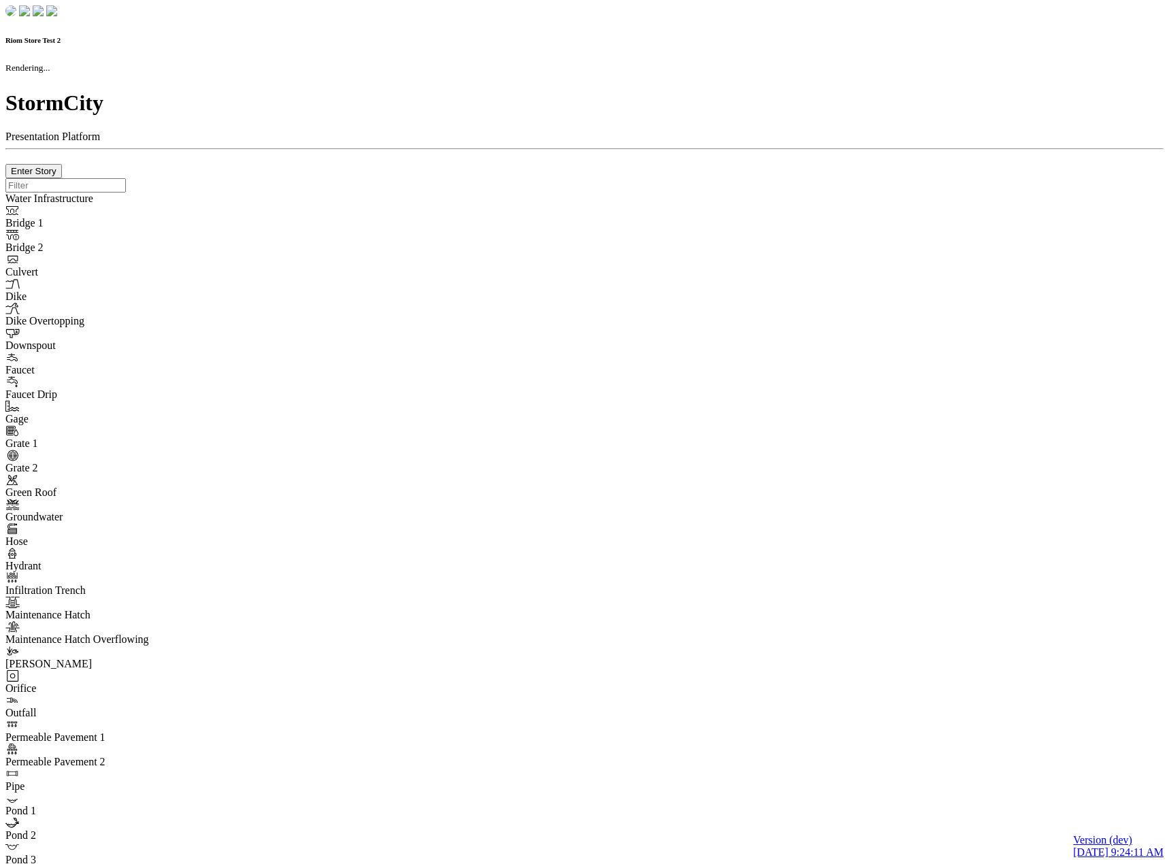
checkbox input "true"
type input "0"
select select "None"
type textarea "<i class="far fa-building"></i>"
type input "7"
